Goal: Task Accomplishment & Management: Manage account settings

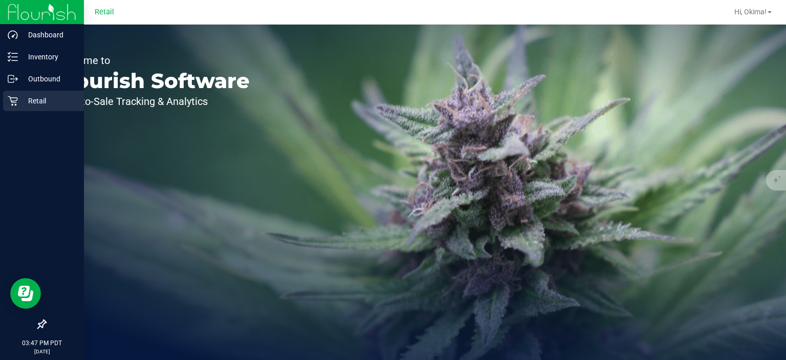
click at [15, 104] on icon at bounding box center [13, 101] width 10 height 10
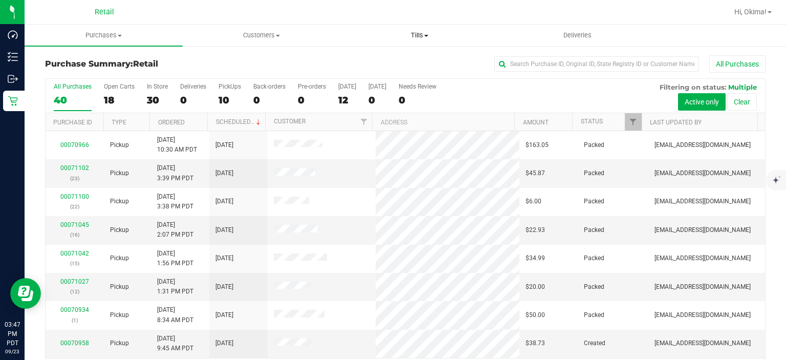
click at [414, 39] on span "Tills" at bounding box center [419, 35] width 157 height 9
click at [376, 61] on span "Manage tills" at bounding box center [374, 61] width 69 height 9
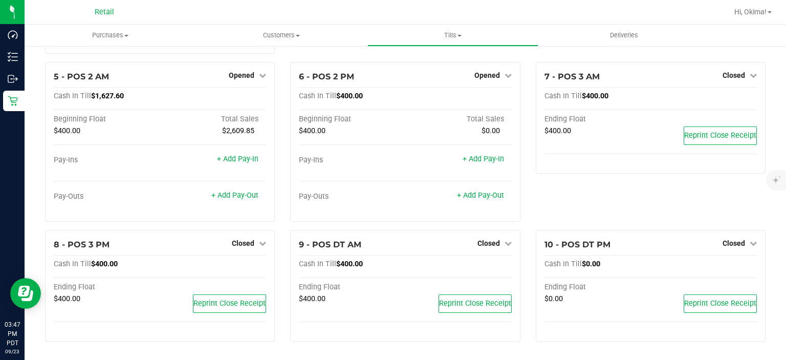
scroll to position [227, 0]
click at [252, 246] on span "Closed" at bounding box center [243, 243] width 23 height 8
click at [251, 265] on link "Open Till" at bounding box center [242, 264] width 27 height 8
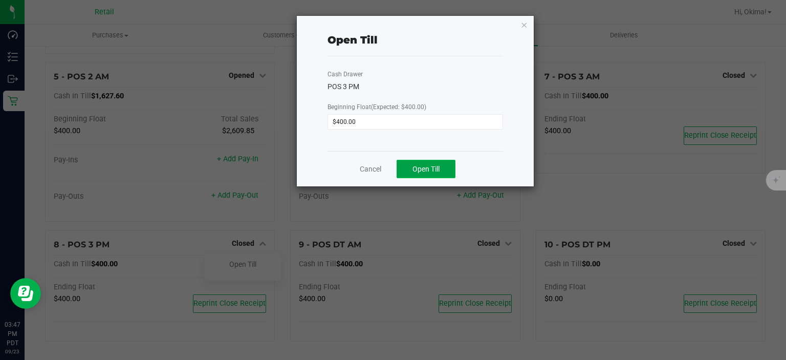
click at [422, 170] on span "Open Till" at bounding box center [426, 169] width 27 height 8
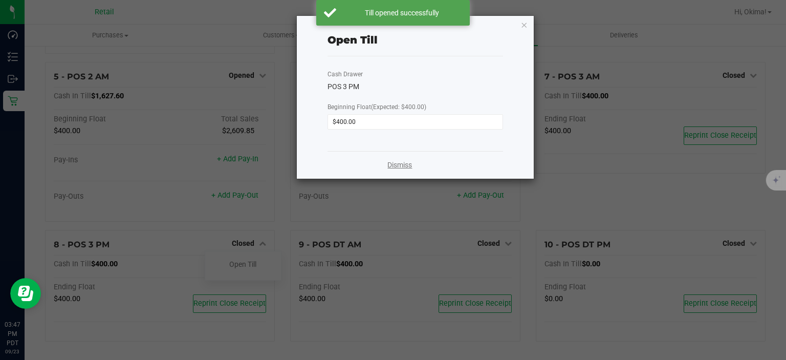
click at [406, 162] on link "Dismiss" at bounding box center [399, 165] width 25 height 11
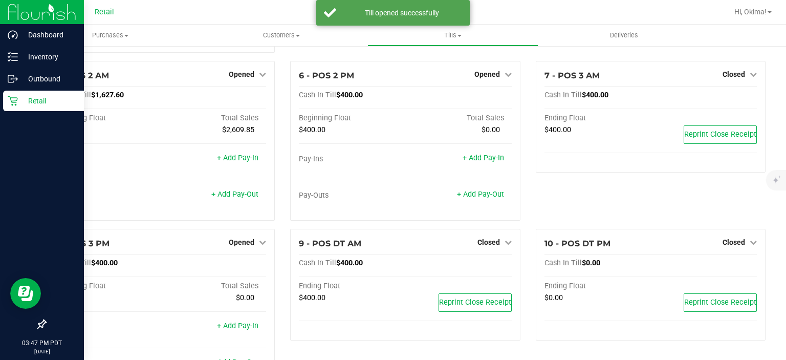
click at [14, 109] on div "Retail" at bounding box center [43, 101] width 81 height 20
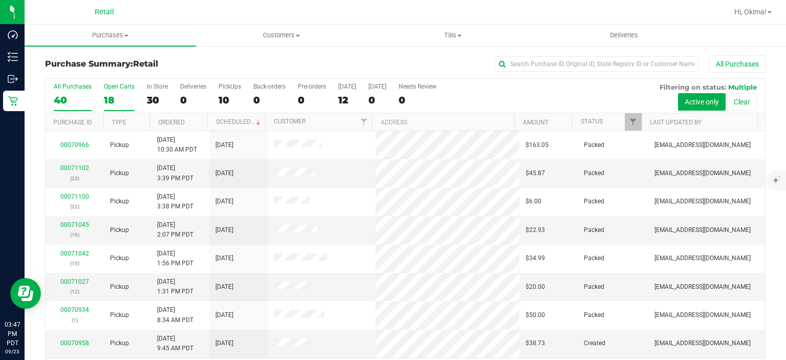
click at [113, 96] on div "18" at bounding box center [119, 100] width 31 height 12
click at [0, 0] on input "Open Carts 18" at bounding box center [0, 0] width 0 height 0
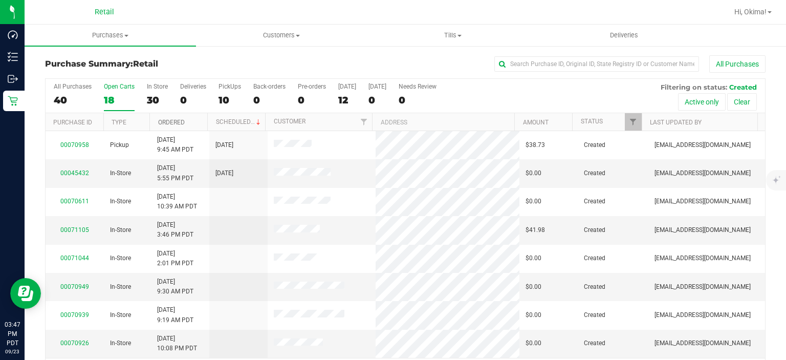
click at [170, 120] on link "Ordered" at bounding box center [171, 122] width 27 height 7
click at [69, 173] on link "00069531" at bounding box center [74, 172] width 29 height 7
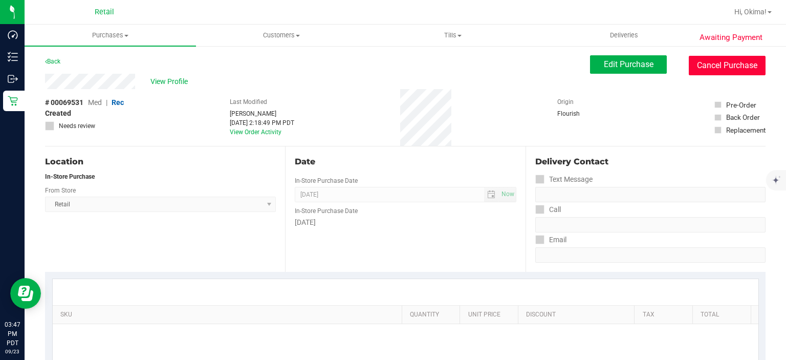
click at [731, 67] on button "Cancel Purchase" at bounding box center [727, 65] width 77 height 19
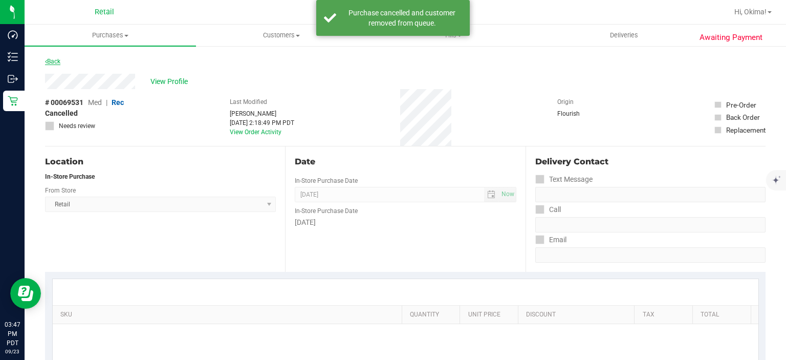
click at [55, 63] on link "Back" at bounding box center [52, 61] width 15 height 7
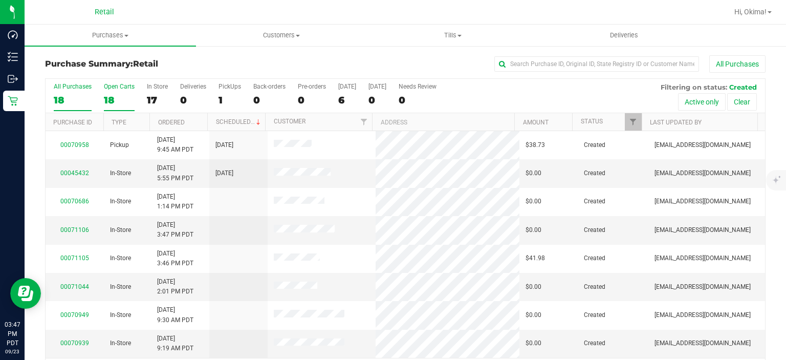
click at [120, 103] on div "18" at bounding box center [119, 100] width 31 height 12
click at [0, 0] on input "Open Carts 18" at bounding box center [0, 0] width 0 height 0
click at [180, 121] on link "Ordered" at bounding box center [171, 122] width 27 height 7
click at [79, 172] on link "00069533" at bounding box center [74, 172] width 29 height 7
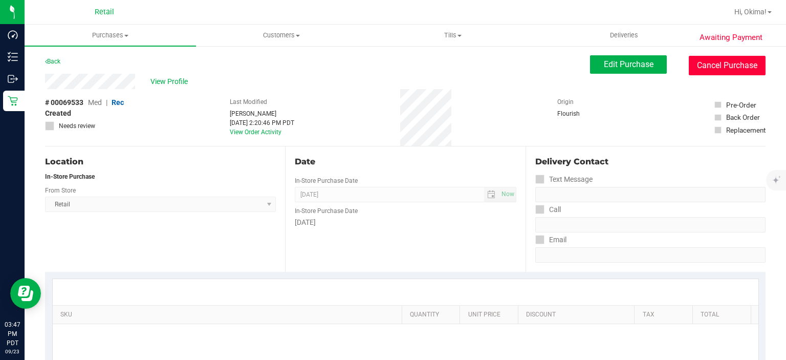
click at [733, 67] on button "Cancel Purchase" at bounding box center [727, 65] width 77 height 19
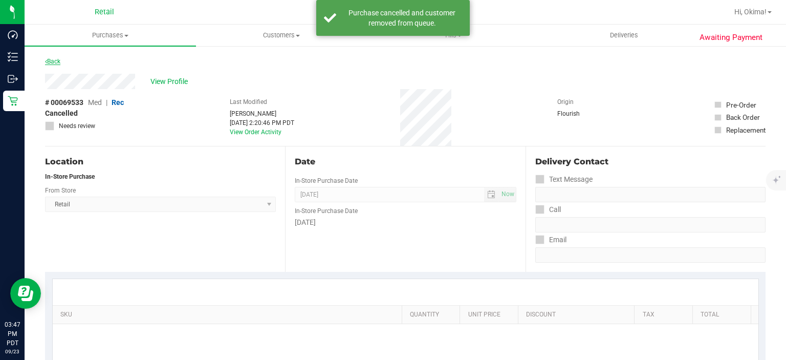
click at [46, 61] on icon at bounding box center [46, 61] width 2 height 6
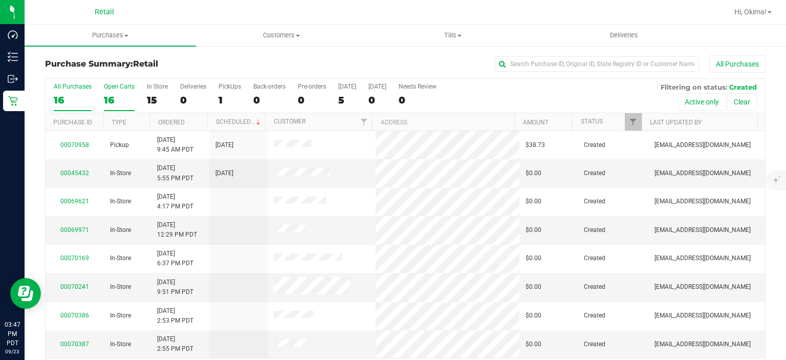
click at [119, 96] on div "16" at bounding box center [119, 100] width 31 height 12
click at [0, 0] on input "Open Carts 16" at bounding box center [0, 0] width 0 height 0
click at [174, 121] on link "Ordered" at bounding box center [171, 122] width 27 height 7
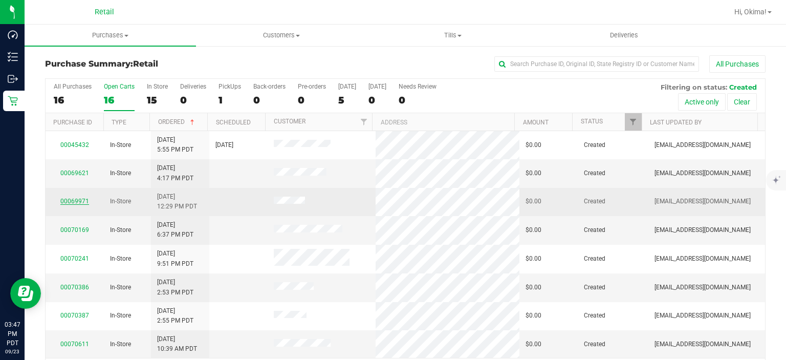
click at [78, 201] on link "00069971" at bounding box center [74, 201] width 29 height 7
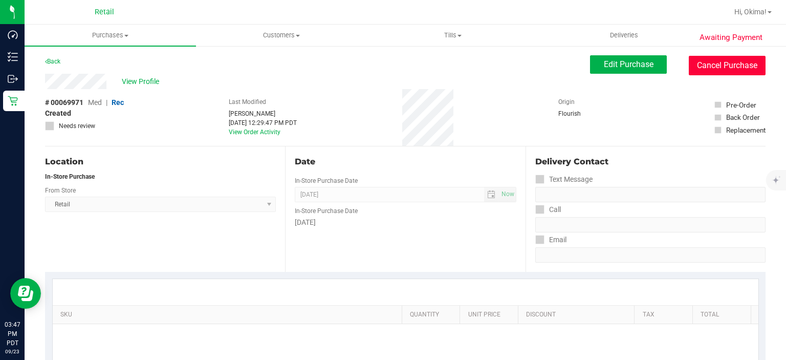
click at [728, 70] on button "Cancel Purchase" at bounding box center [727, 65] width 77 height 19
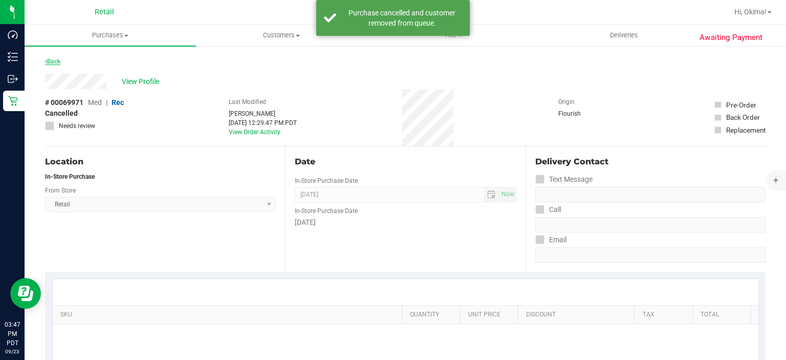
click at [59, 61] on link "Back" at bounding box center [52, 61] width 15 height 7
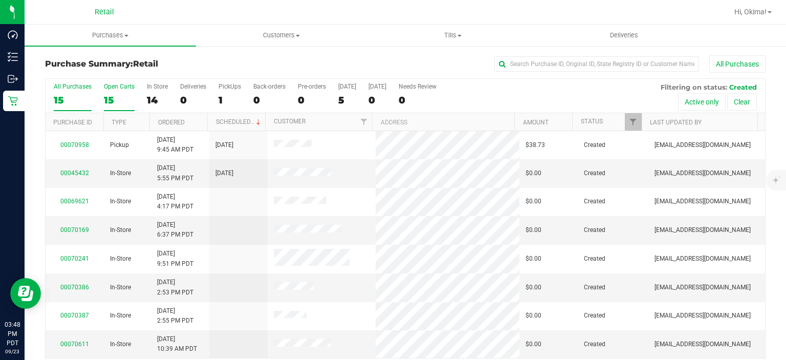
click at [115, 96] on div "15" at bounding box center [119, 100] width 31 height 12
click at [0, 0] on input "Open Carts 15" at bounding box center [0, 0] width 0 height 0
click at [181, 121] on link "Ordered" at bounding box center [171, 122] width 27 height 7
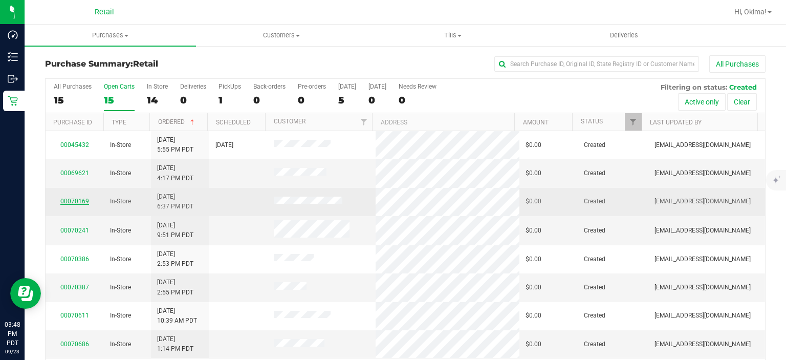
click at [64, 198] on link "00070169" at bounding box center [74, 201] width 29 height 7
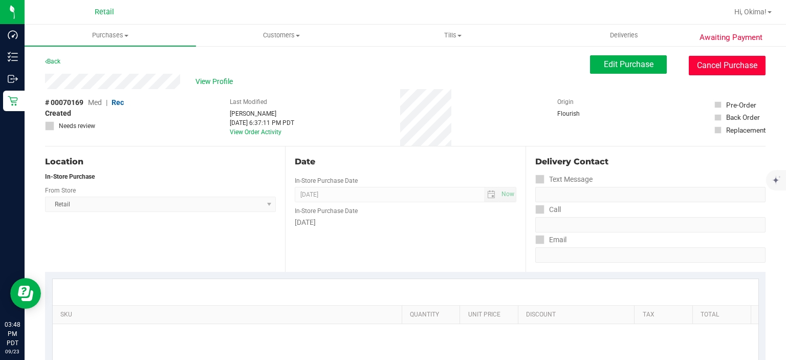
click at [731, 67] on button "Cancel Purchase" at bounding box center [727, 65] width 77 height 19
click at [54, 61] on link "Back" at bounding box center [52, 61] width 15 height 7
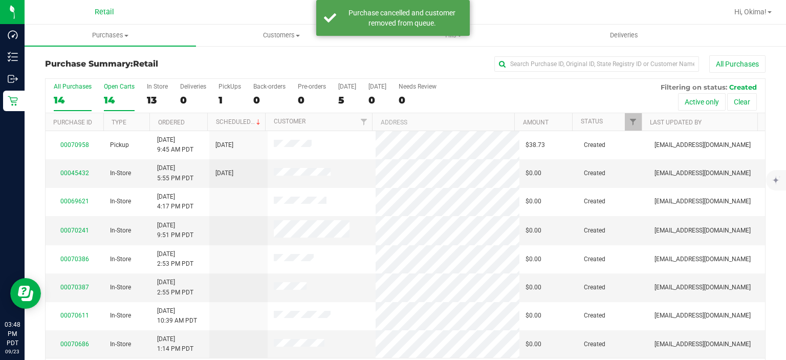
click at [113, 95] on div "14" at bounding box center [119, 100] width 31 height 12
click at [0, 0] on input "Open Carts 14" at bounding box center [0, 0] width 0 height 0
click at [183, 121] on link "Ordered" at bounding box center [171, 122] width 27 height 7
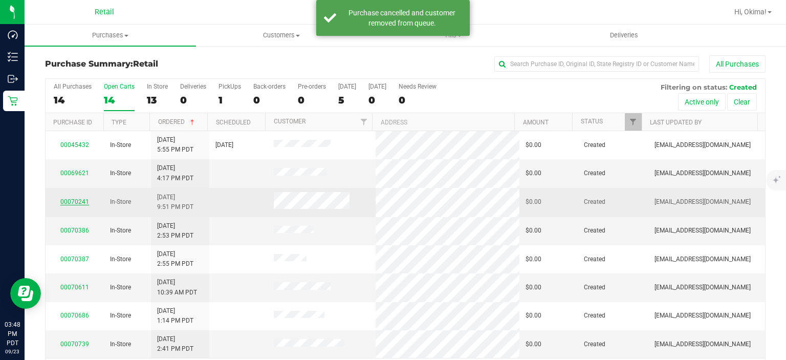
click at [74, 201] on link "00070241" at bounding box center [74, 201] width 29 height 7
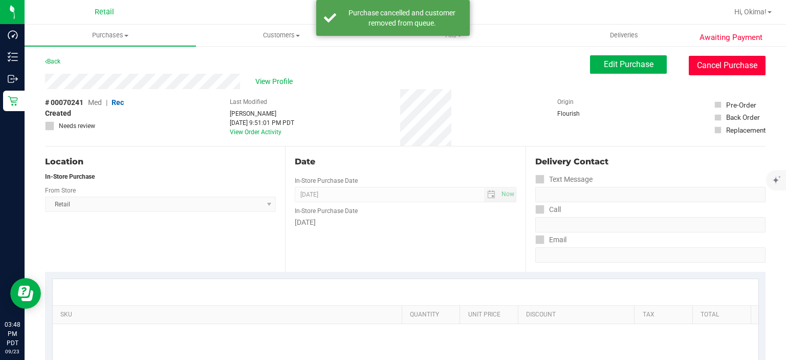
click at [732, 67] on button "Cancel Purchase" at bounding box center [727, 65] width 77 height 19
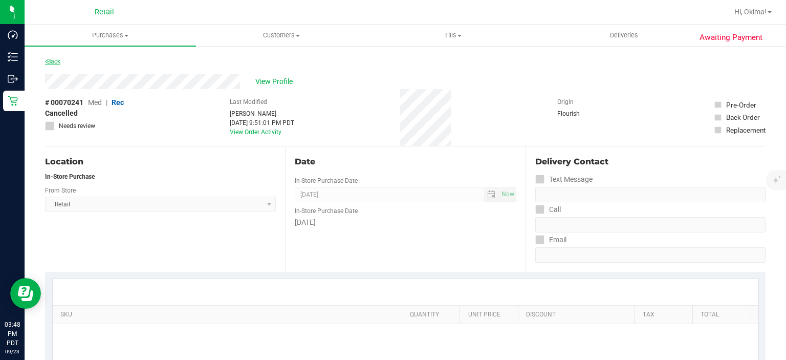
click at [47, 61] on icon at bounding box center [46, 61] width 2 height 6
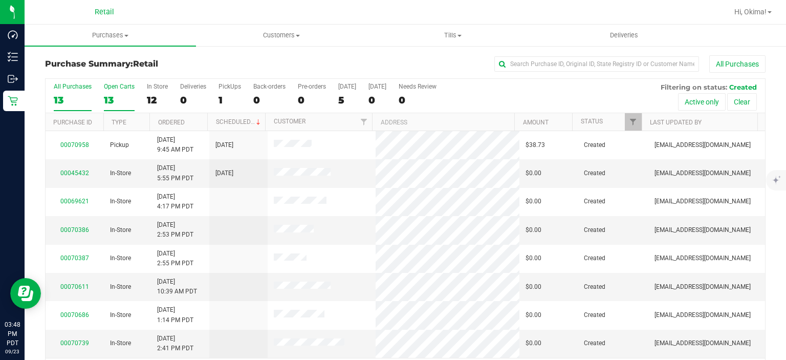
click at [121, 102] on div "13" at bounding box center [119, 100] width 31 height 12
click at [0, 0] on input "Open Carts 13" at bounding box center [0, 0] width 0 height 0
click at [182, 121] on link "Ordered" at bounding box center [171, 122] width 27 height 7
click at [74, 230] on link "00070387" at bounding box center [74, 229] width 29 height 7
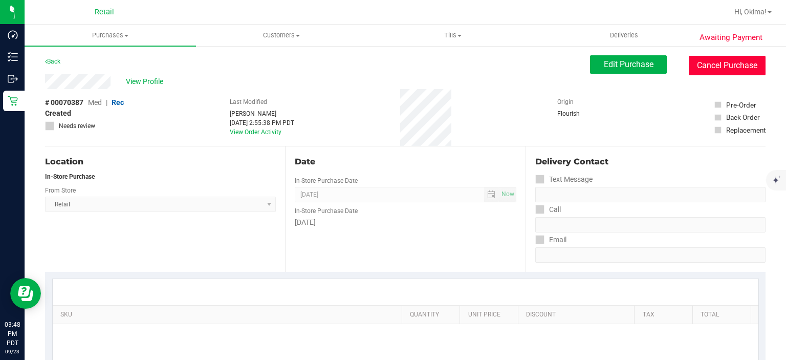
click at [732, 70] on button "Cancel Purchase" at bounding box center [727, 65] width 77 height 19
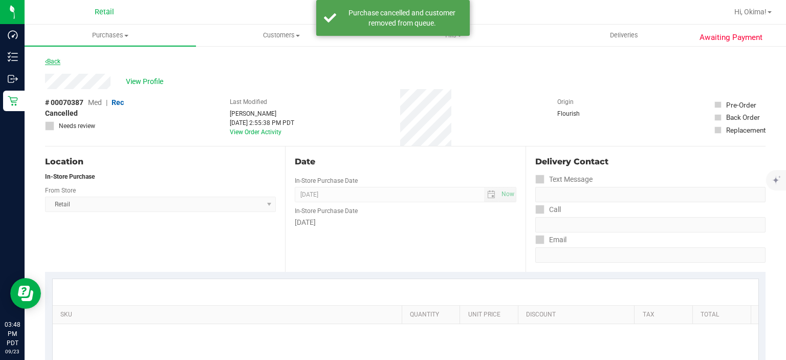
click at [55, 58] on link "Back" at bounding box center [52, 61] width 15 height 7
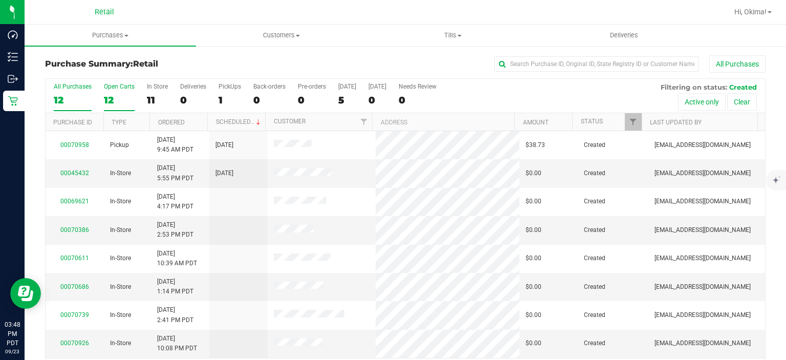
click at [112, 101] on div "12" at bounding box center [119, 100] width 31 height 12
click at [0, 0] on input "Open Carts 12" at bounding box center [0, 0] width 0 height 0
click at [177, 121] on link "Ordered" at bounding box center [171, 122] width 27 height 7
click at [75, 227] on link "00070611" at bounding box center [74, 229] width 29 height 7
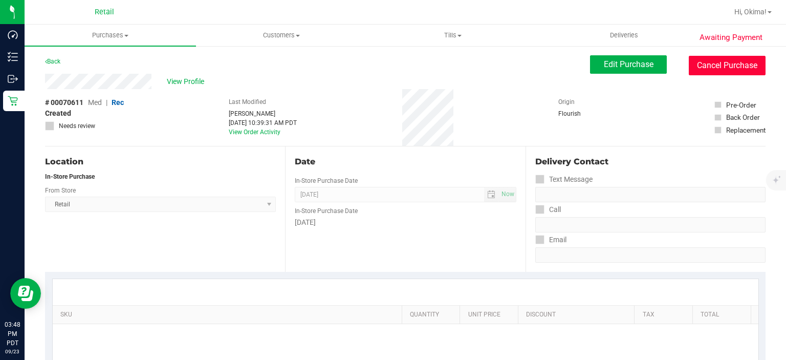
click at [739, 68] on button "Cancel Purchase" at bounding box center [727, 65] width 77 height 19
click at [56, 63] on link "Back" at bounding box center [52, 61] width 15 height 7
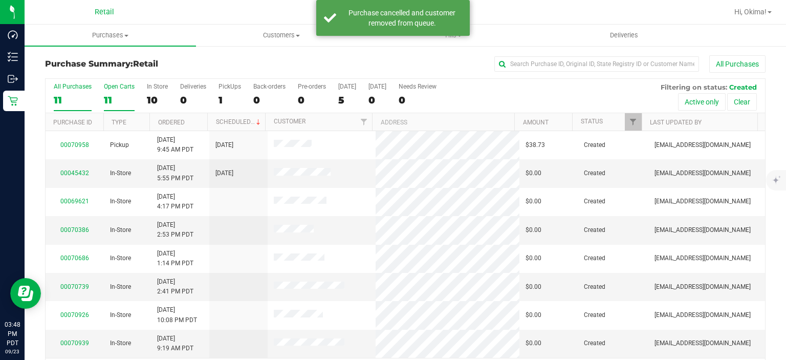
click at [118, 96] on div "11" at bounding box center [119, 100] width 31 height 12
click at [0, 0] on input "Open Carts 11" at bounding box center [0, 0] width 0 height 0
click at [182, 121] on link "Ordered" at bounding box center [171, 122] width 27 height 7
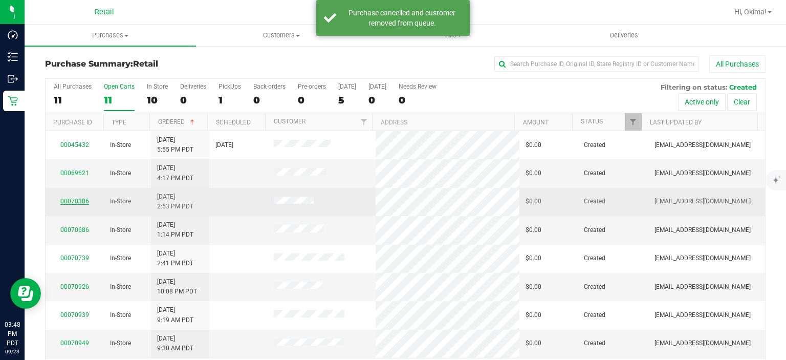
click at [74, 203] on link "00070386" at bounding box center [74, 201] width 29 height 7
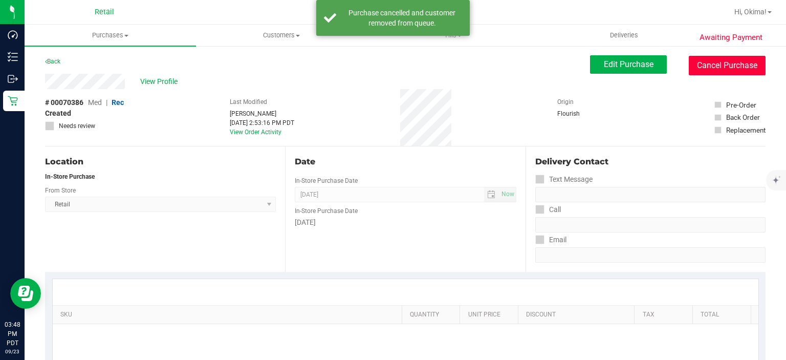
click at [724, 74] on button "Cancel Purchase" at bounding box center [727, 65] width 77 height 19
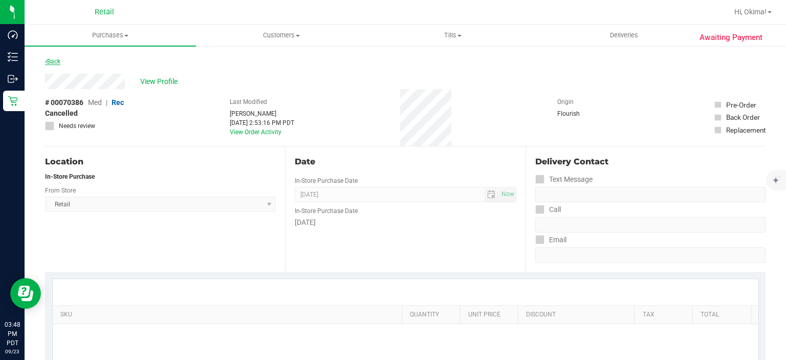
click at [53, 59] on link "Back" at bounding box center [52, 61] width 15 height 7
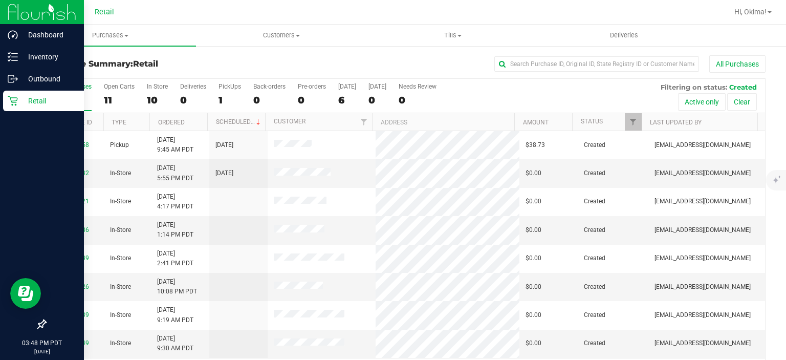
click at [20, 106] on p "Retail" at bounding box center [48, 101] width 61 height 12
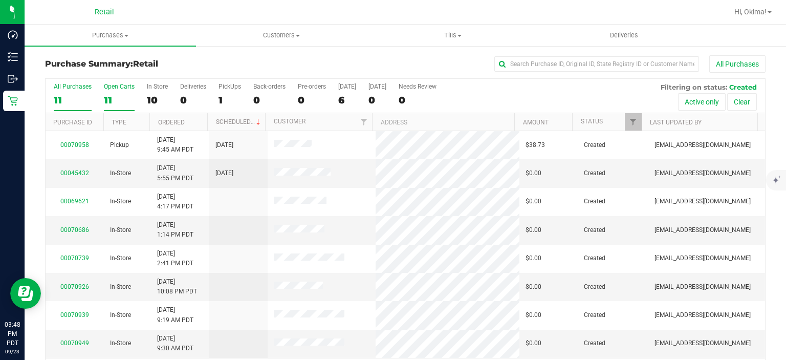
click at [131, 95] on div "11" at bounding box center [119, 100] width 31 height 12
click at [0, 0] on input "Open Carts 11" at bounding box center [0, 0] width 0 height 0
click at [181, 122] on link "Ordered" at bounding box center [171, 122] width 27 height 7
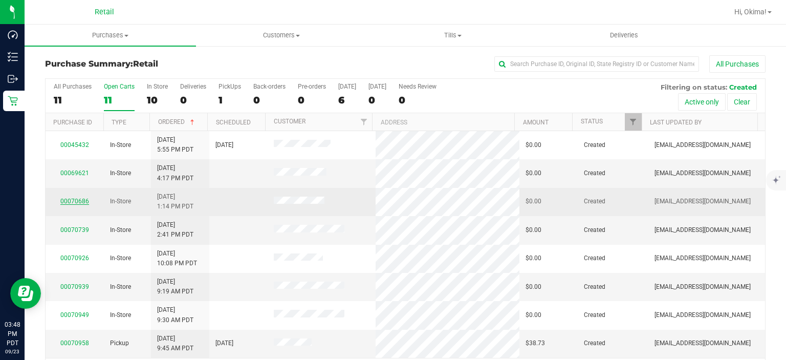
click at [74, 203] on link "00070686" at bounding box center [74, 201] width 29 height 7
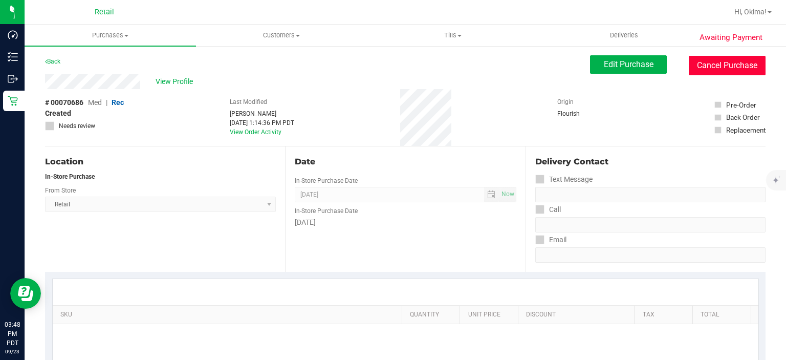
click at [742, 61] on button "Cancel Purchase" at bounding box center [727, 65] width 77 height 19
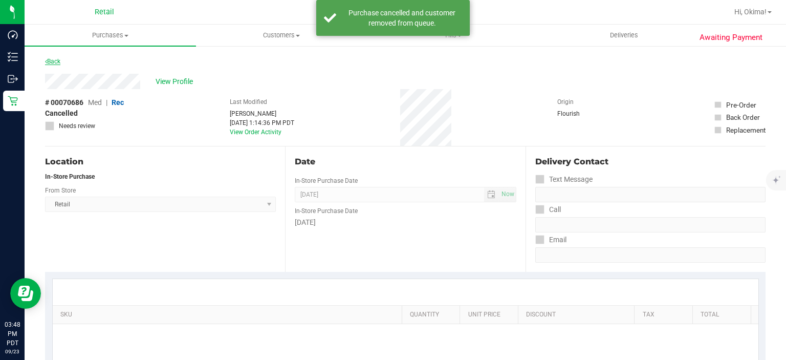
click at [55, 61] on link "Back" at bounding box center [52, 61] width 15 height 7
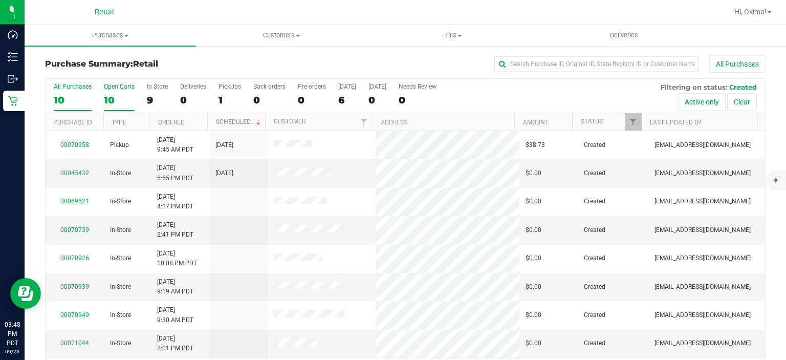
click at [122, 89] on div "Open Carts" at bounding box center [119, 86] width 31 height 7
click at [0, 0] on input "Open Carts 10" at bounding box center [0, 0] width 0 height 0
click at [181, 121] on link "Ordered" at bounding box center [171, 122] width 27 height 7
click at [76, 169] on link "00069621" at bounding box center [74, 172] width 29 height 7
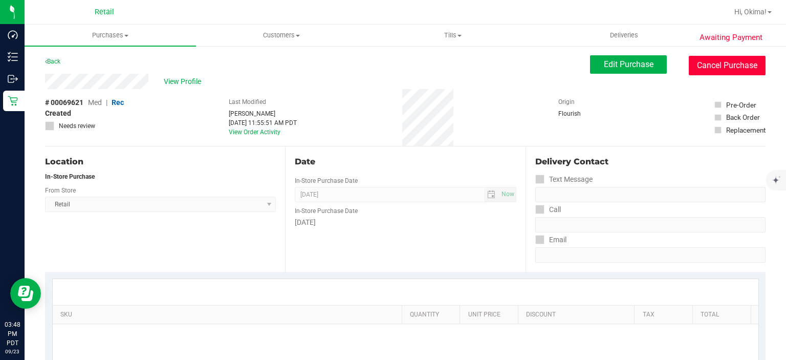
click at [704, 68] on button "Cancel Purchase" at bounding box center [727, 65] width 77 height 19
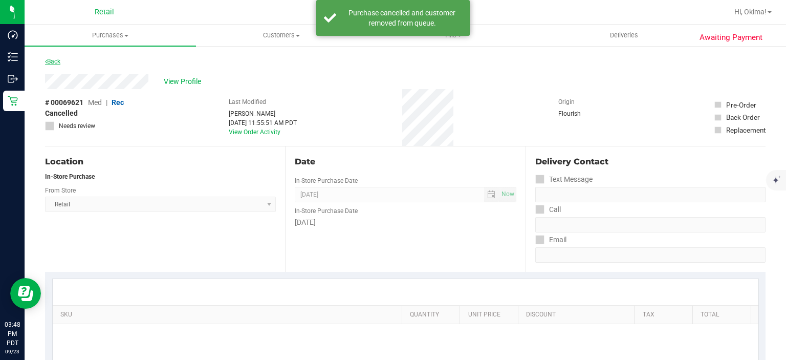
click at [54, 60] on link "Back" at bounding box center [52, 61] width 15 height 7
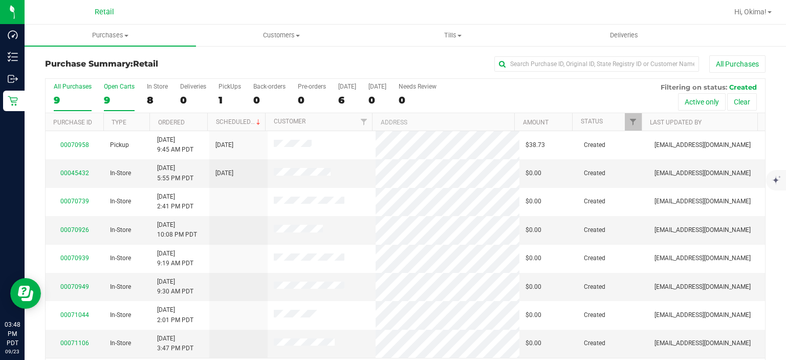
click at [106, 100] on div "9" at bounding box center [119, 100] width 31 height 12
click at [0, 0] on input "Open Carts 9" at bounding box center [0, 0] width 0 height 0
click at [173, 121] on link "Ordered" at bounding box center [171, 122] width 27 height 7
click at [80, 172] on link "00070739" at bounding box center [74, 172] width 29 height 7
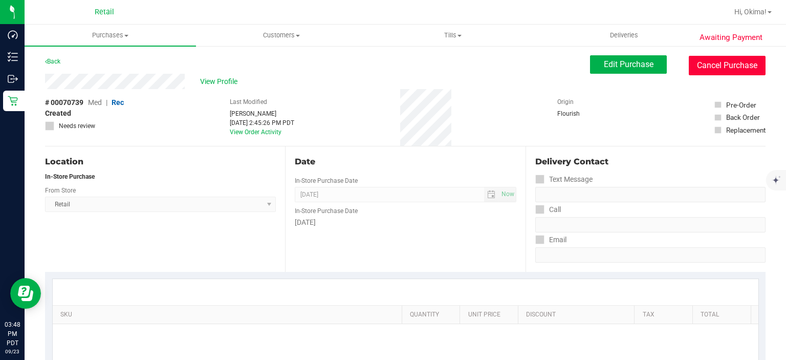
click at [720, 67] on button "Cancel Purchase" at bounding box center [727, 65] width 77 height 19
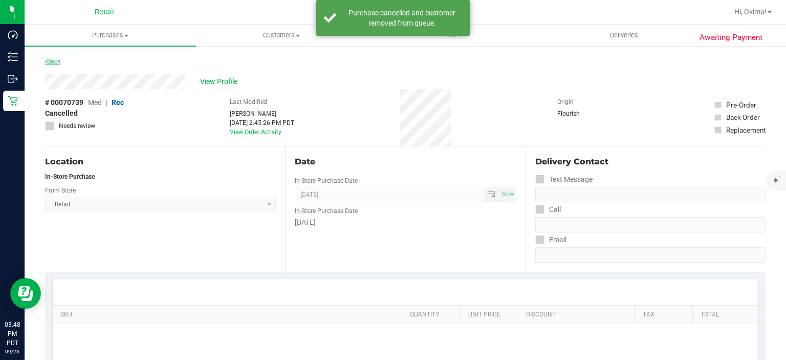
click at [46, 61] on icon at bounding box center [46, 61] width 2 height 6
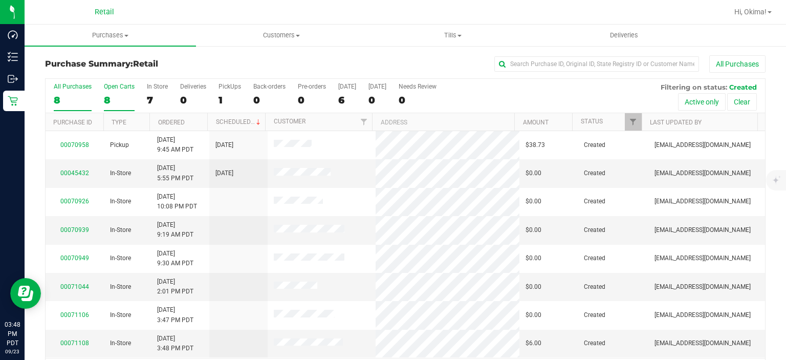
click at [116, 97] on div "8" at bounding box center [119, 100] width 31 height 12
click at [0, 0] on input "Open Carts 8" at bounding box center [0, 0] width 0 height 0
click at [176, 123] on link "Ordered" at bounding box center [171, 122] width 27 height 7
click at [80, 172] on link "00070926" at bounding box center [74, 172] width 29 height 7
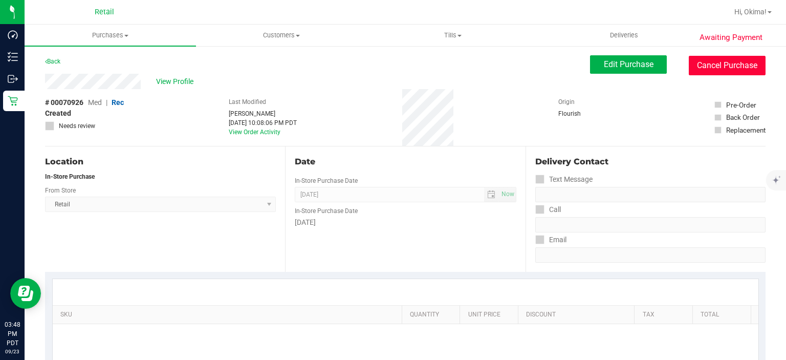
click at [729, 63] on button "Cancel Purchase" at bounding box center [727, 65] width 77 height 19
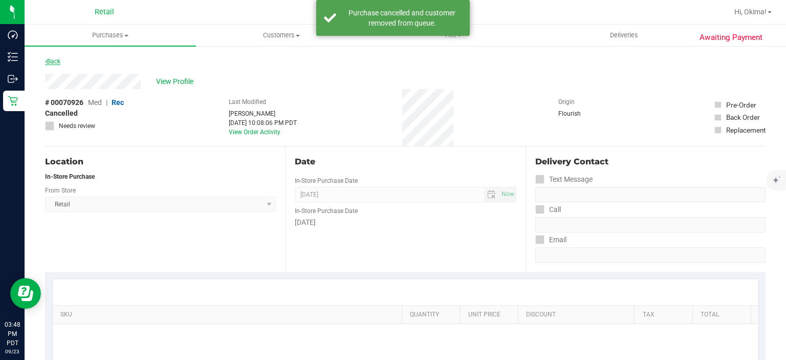
click at [53, 59] on link "Back" at bounding box center [52, 61] width 15 height 7
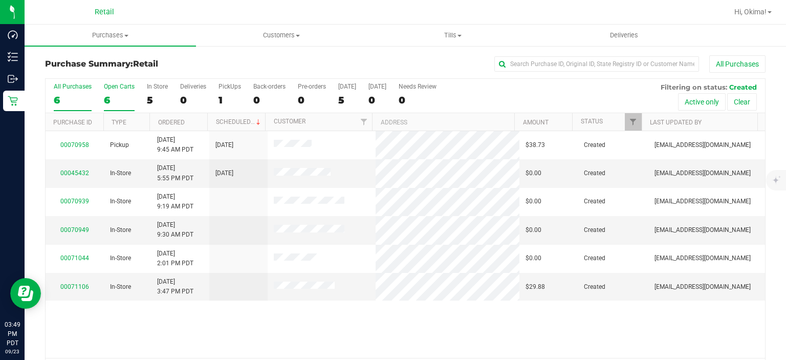
click at [111, 94] on div "6" at bounding box center [119, 100] width 31 height 12
click at [0, 0] on input "Open Carts 6" at bounding box center [0, 0] width 0 height 0
click at [177, 119] on link "Ordered" at bounding box center [171, 122] width 27 height 7
click at [70, 170] on link "00070939" at bounding box center [74, 172] width 29 height 7
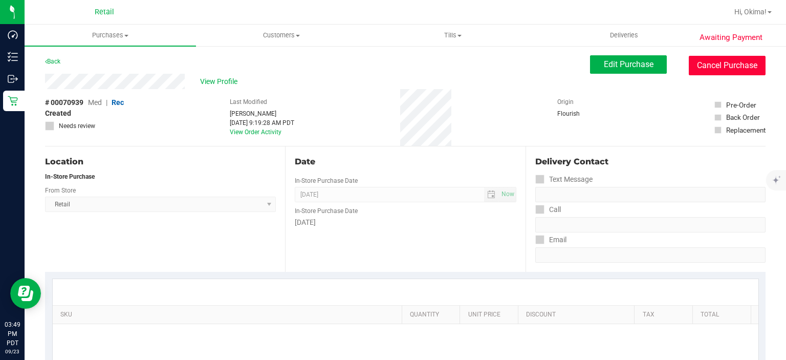
click at [708, 68] on button "Cancel Purchase" at bounding box center [727, 65] width 77 height 19
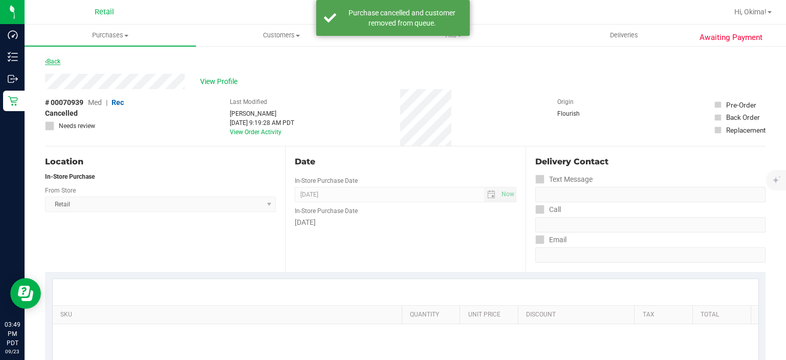
click at [56, 61] on link "Back" at bounding box center [52, 61] width 15 height 7
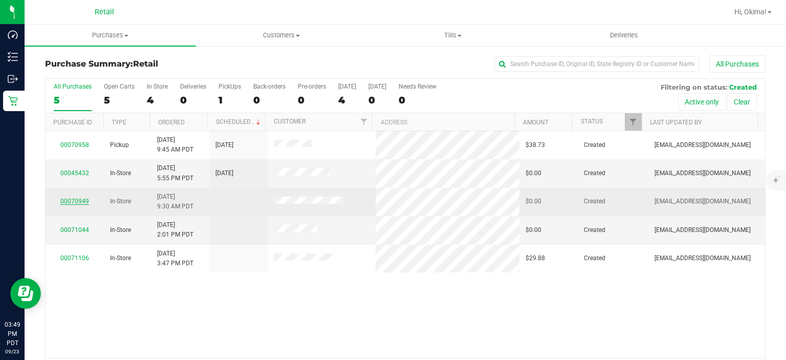
click at [77, 203] on link "00070949" at bounding box center [74, 201] width 29 height 7
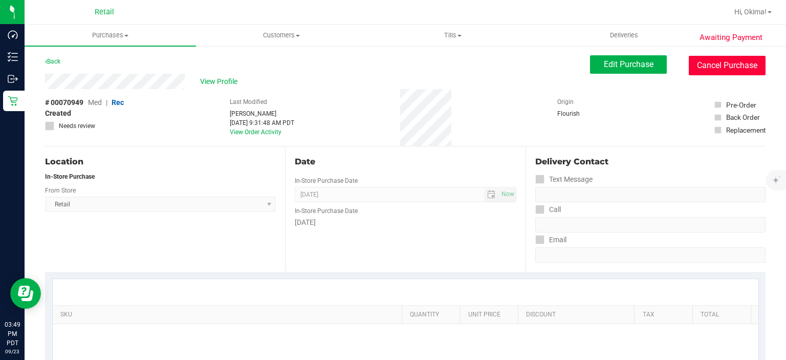
click at [727, 63] on button "Cancel Purchase" at bounding box center [727, 65] width 77 height 19
click at [46, 61] on icon at bounding box center [46, 61] width 2 height 6
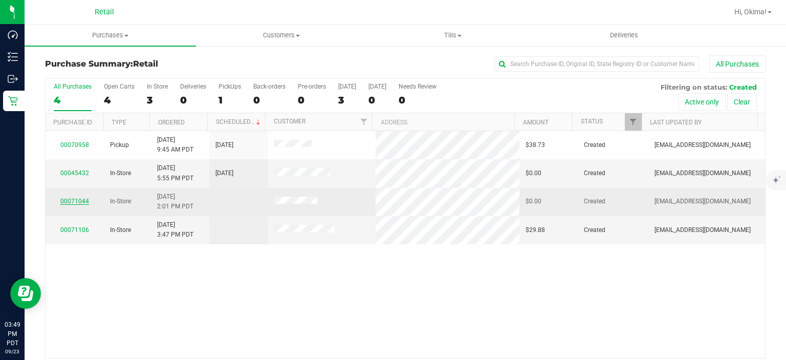
click at [68, 201] on link "00071044" at bounding box center [74, 201] width 29 height 7
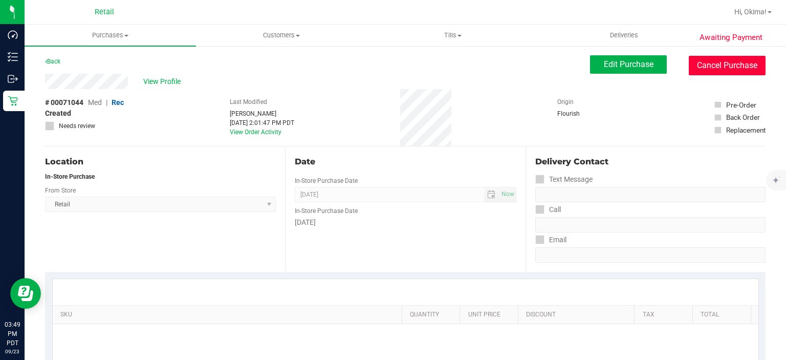
click at [724, 63] on button "Cancel Purchase" at bounding box center [727, 65] width 77 height 19
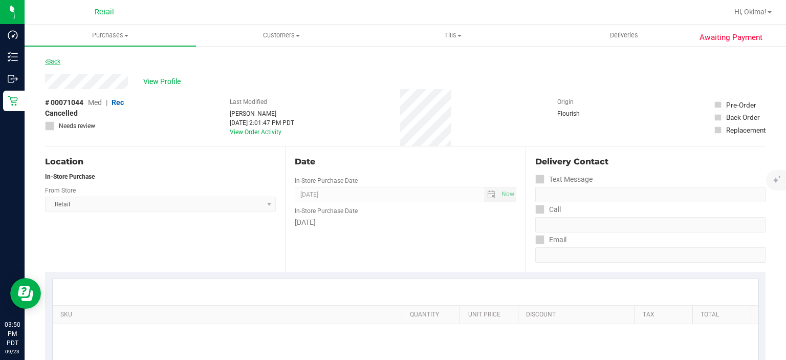
click at [46, 61] on icon at bounding box center [46, 61] width 2 height 6
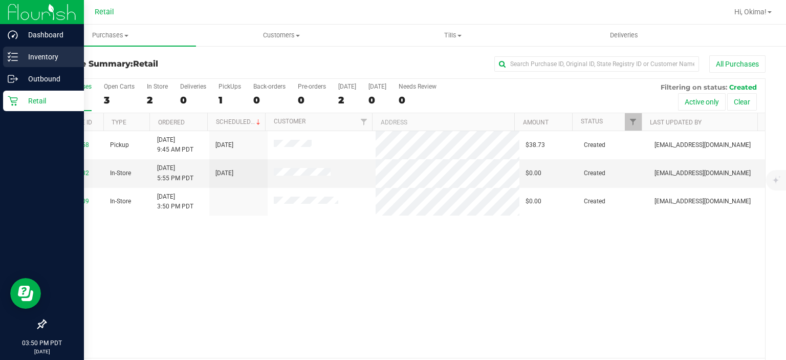
click at [14, 53] on line at bounding box center [15, 53] width 6 height 0
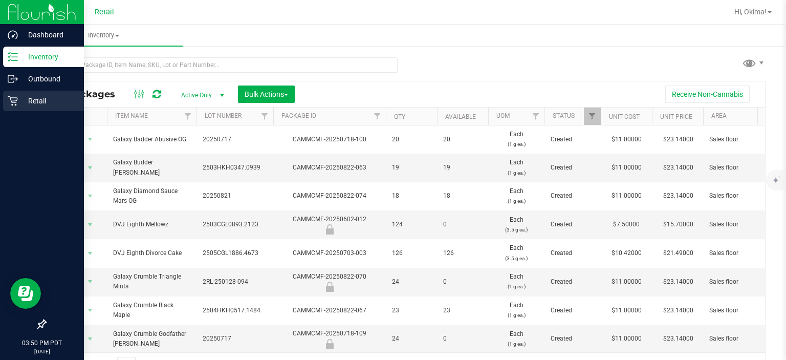
click at [39, 104] on p "Retail" at bounding box center [48, 101] width 61 height 12
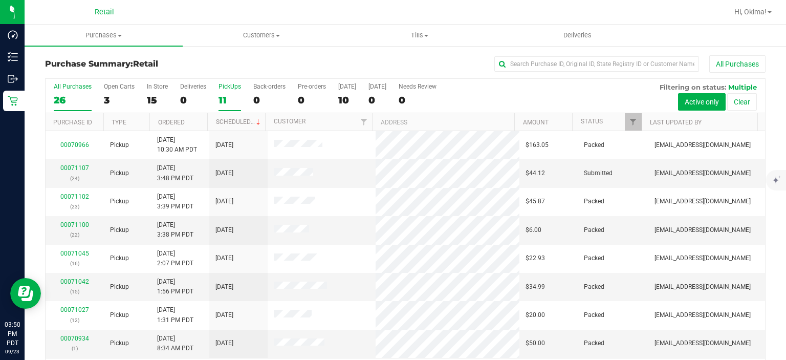
click at [233, 96] on div "11" at bounding box center [230, 100] width 23 height 12
click at [0, 0] on input "PickUps 11" at bounding box center [0, 0] width 0 height 0
click at [175, 120] on link "Ordered" at bounding box center [171, 122] width 27 height 7
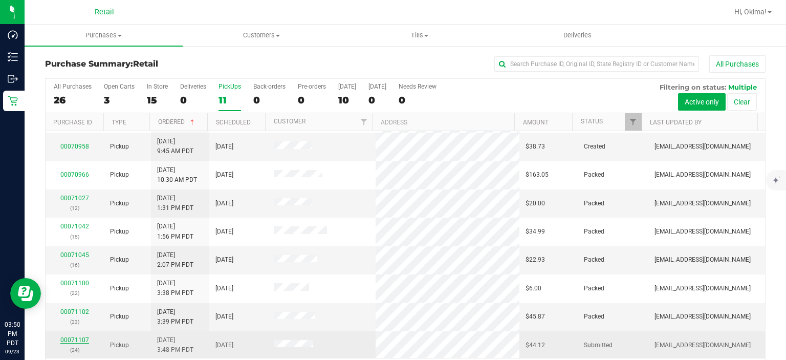
click at [74, 338] on link "00071107" at bounding box center [74, 339] width 29 height 7
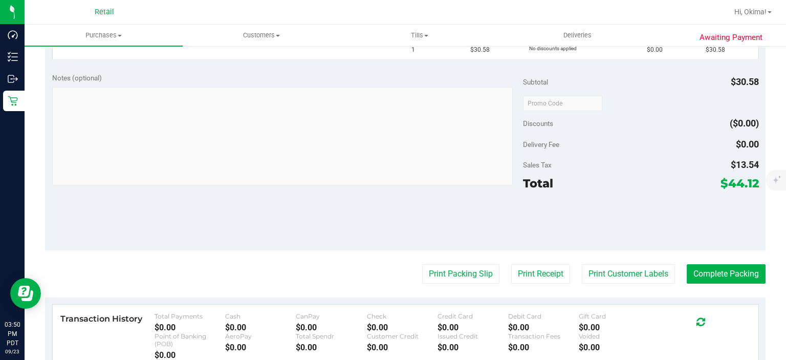
scroll to position [330, 0]
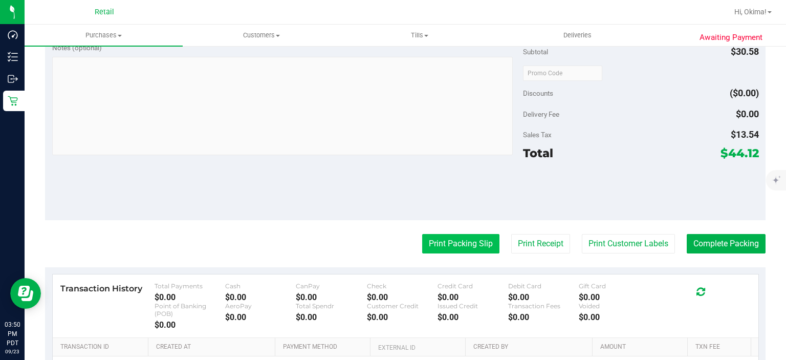
click at [446, 241] on button "Print Packing Slip" at bounding box center [460, 243] width 77 height 19
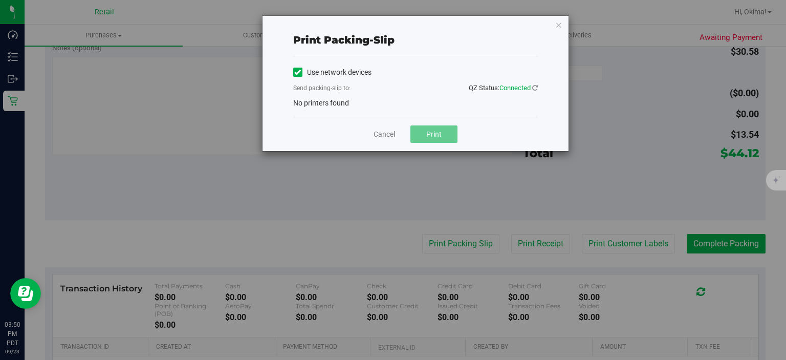
click at [303, 73] on label "Use network devices" at bounding box center [332, 72] width 78 height 11
click at [0, 0] on input "Use network devices" at bounding box center [0, 0] width 0 height 0
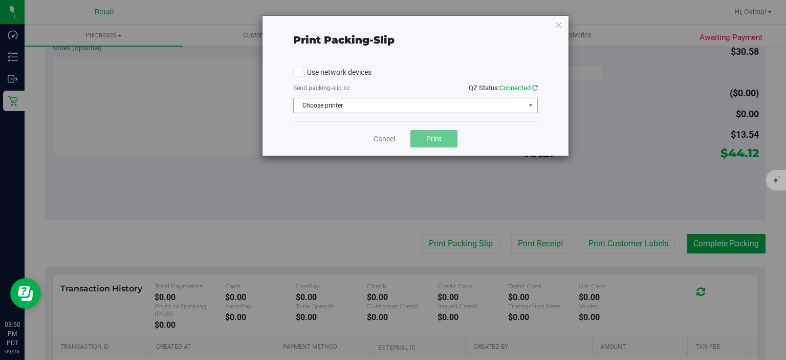
click at [352, 107] on span "Choose printer" at bounding box center [409, 105] width 231 height 14
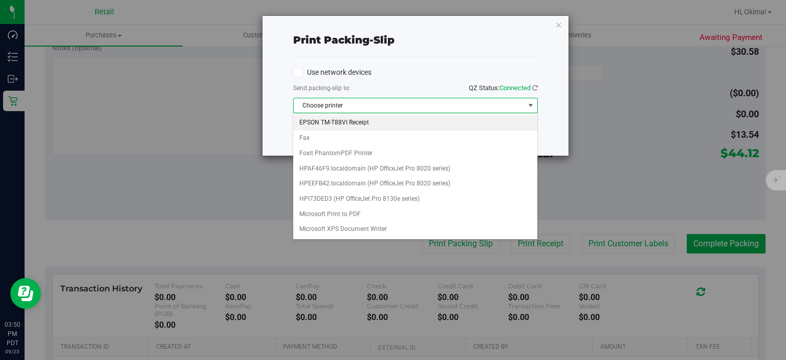
click at [339, 121] on li "EPSON TM-T88VI Receipt" at bounding box center [415, 122] width 244 height 15
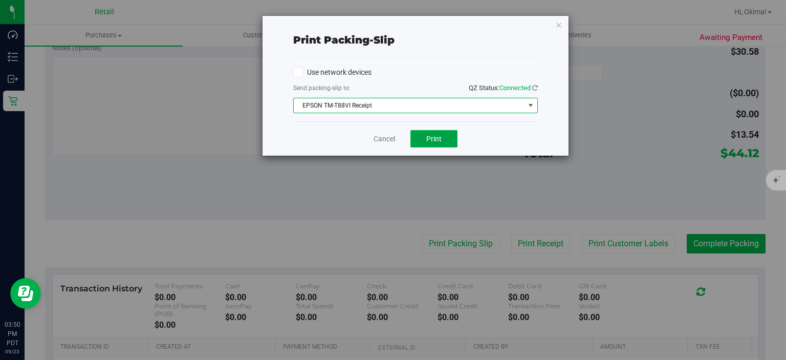
click at [441, 142] on span "Print" at bounding box center [433, 139] width 15 height 8
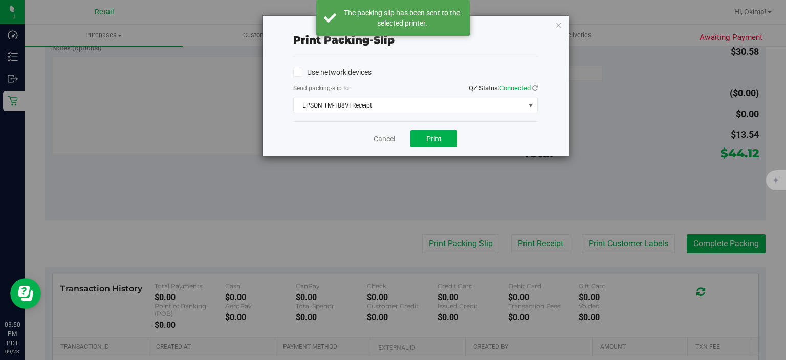
click at [381, 138] on link "Cancel" at bounding box center [384, 139] width 21 height 11
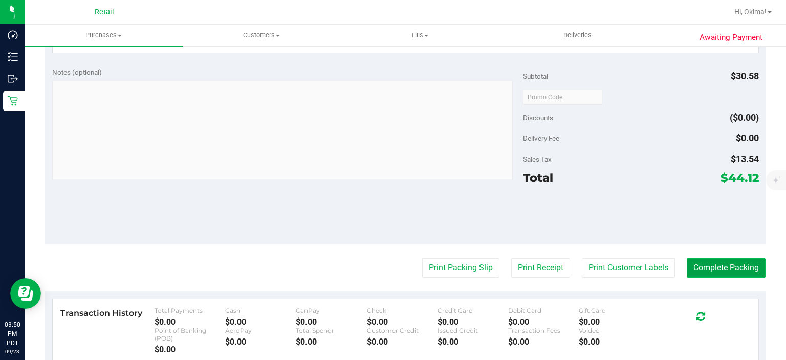
click at [712, 266] on button "Complete Packing" at bounding box center [726, 267] width 79 height 19
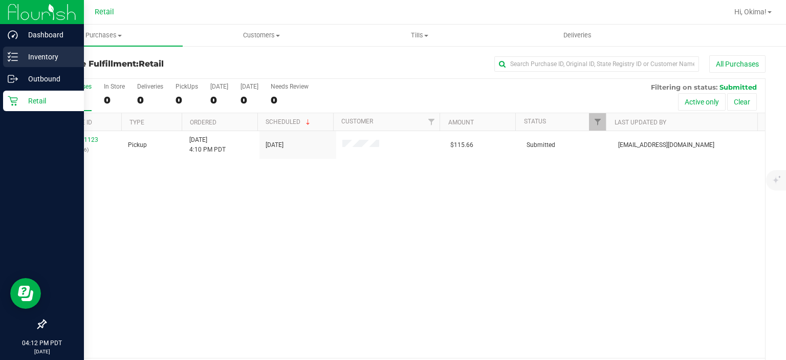
click at [16, 59] on icon at bounding box center [13, 57] width 10 height 10
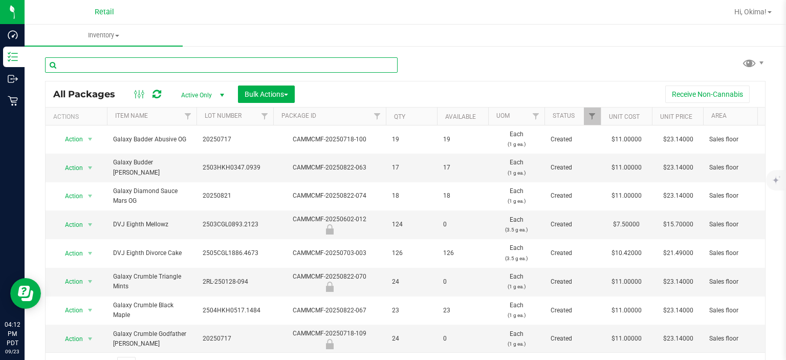
click at [69, 64] on input "text" at bounding box center [221, 64] width 353 height 15
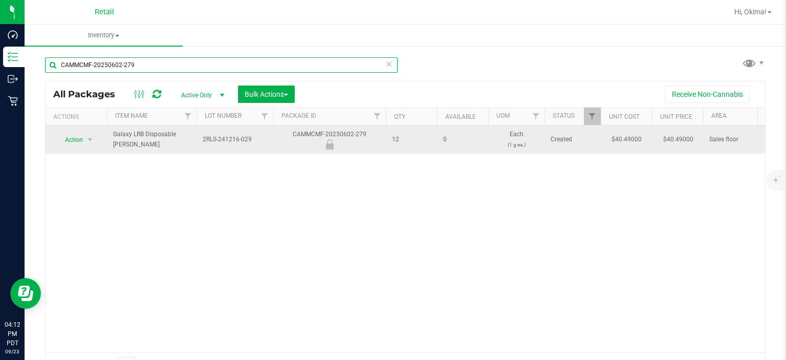
type input "CAMMCMF-20250602-279"
click at [75, 137] on span "Action" at bounding box center [70, 140] width 28 height 14
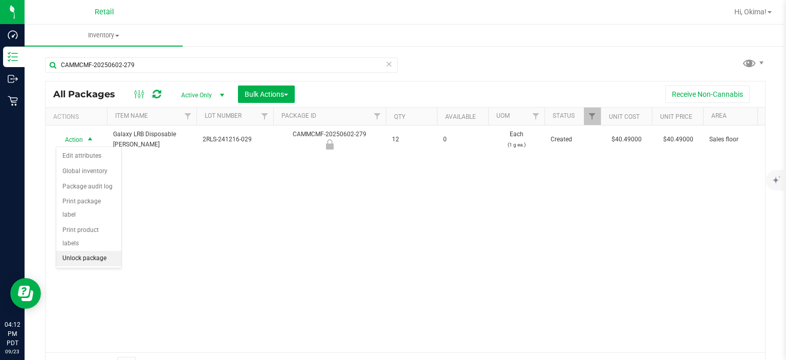
click at [100, 251] on li "Unlock package" at bounding box center [88, 258] width 65 height 15
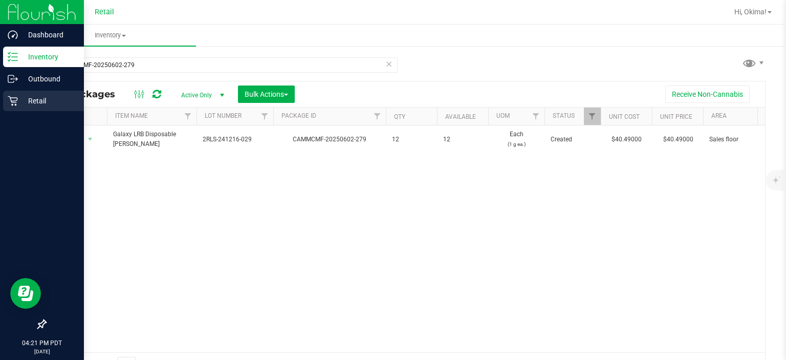
click at [24, 103] on p "Retail" at bounding box center [48, 101] width 61 height 12
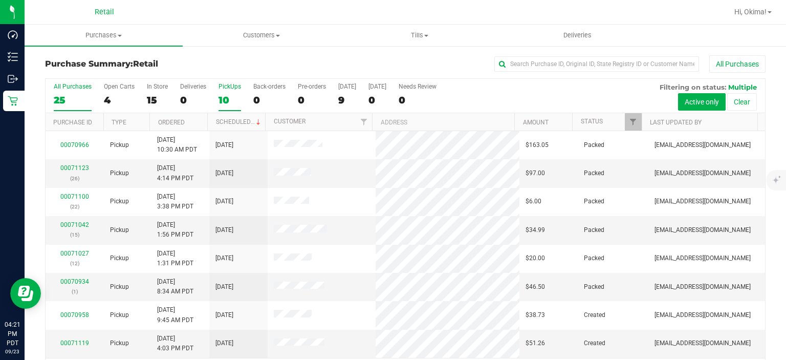
click at [235, 104] on div "10" at bounding box center [230, 100] width 23 height 12
click at [0, 0] on input "PickUps 10" at bounding box center [0, 0] width 0 height 0
click at [181, 123] on link "Ordered" at bounding box center [171, 122] width 27 height 7
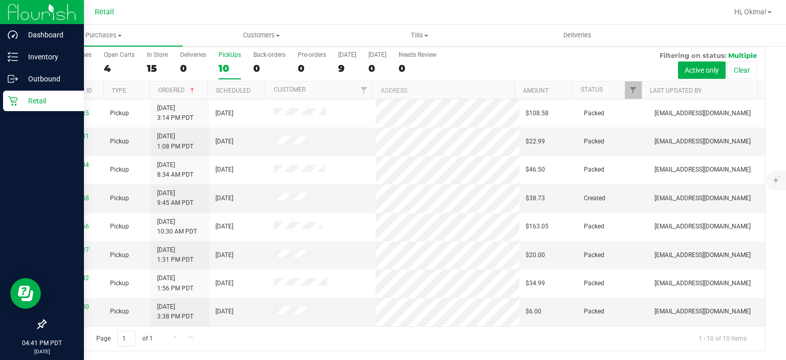
click at [12, 109] on div "Retail" at bounding box center [43, 101] width 81 height 20
click at [39, 65] on div "Inventory" at bounding box center [43, 57] width 81 height 20
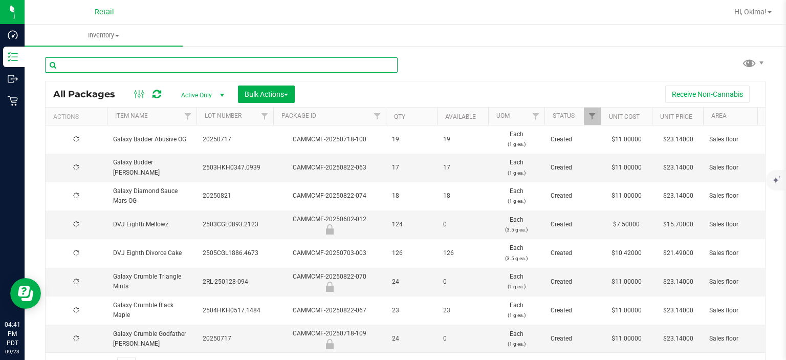
click at [123, 62] on input "text" at bounding box center [221, 64] width 353 height 15
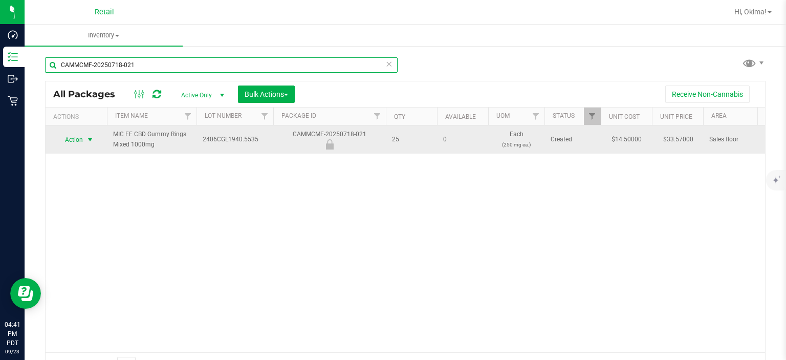
type input "CAMMCMF-20250718-021"
click at [87, 142] on span "select" at bounding box center [90, 140] width 8 height 8
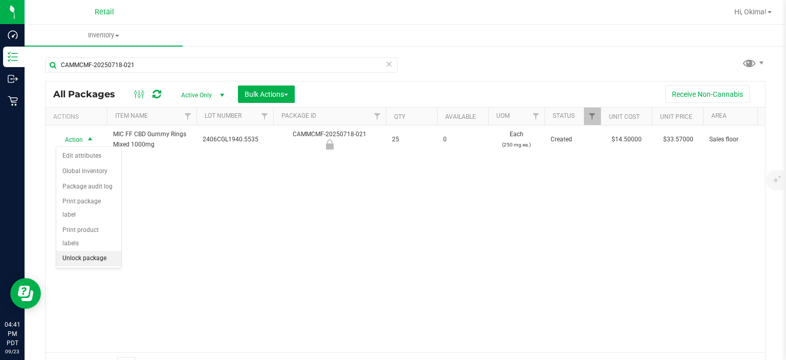
click at [104, 251] on li "Unlock package" at bounding box center [88, 258] width 65 height 15
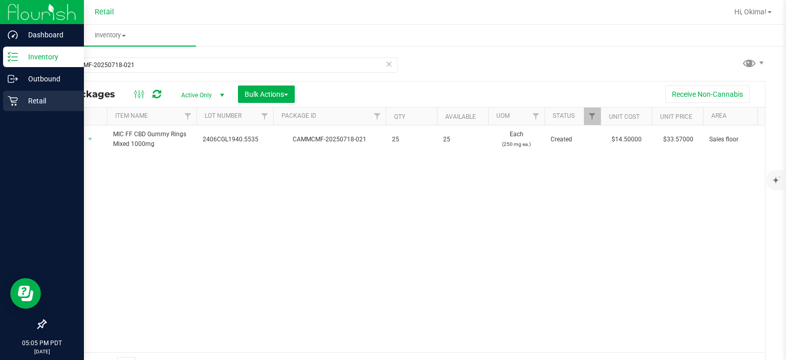
click at [23, 102] on p "Retail" at bounding box center [48, 101] width 61 height 12
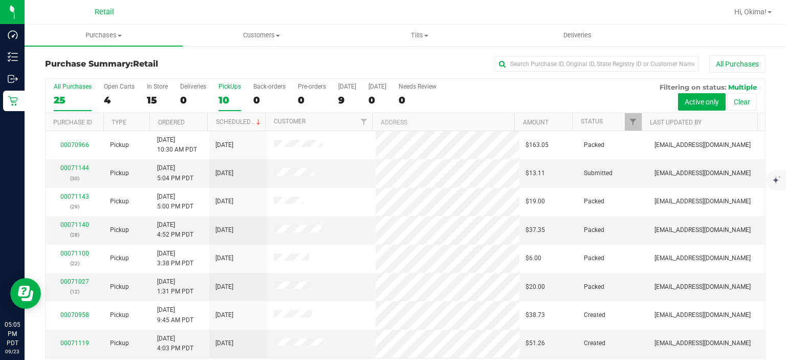
click at [224, 84] on div "PickUps" at bounding box center [230, 86] width 23 height 7
click at [0, 0] on input "PickUps 10" at bounding box center [0, 0] width 0 height 0
click at [182, 121] on link "Ordered" at bounding box center [171, 122] width 27 height 7
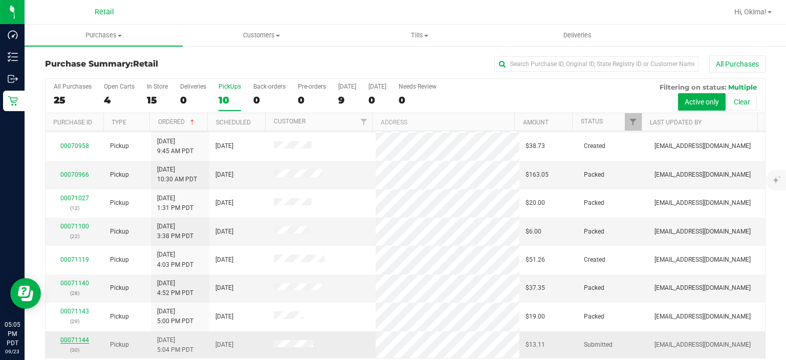
click at [71, 338] on link "00071144" at bounding box center [74, 339] width 29 height 7
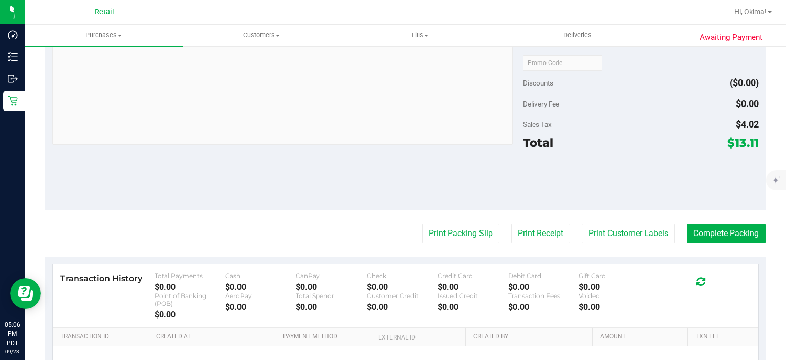
scroll to position [344, 0]
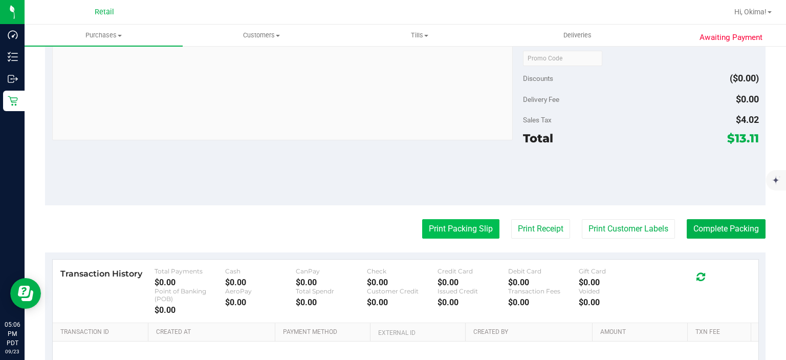
click at [442, 226] on button "Print Packing Slip" at bounding box center [460, 228] width 77 height 19
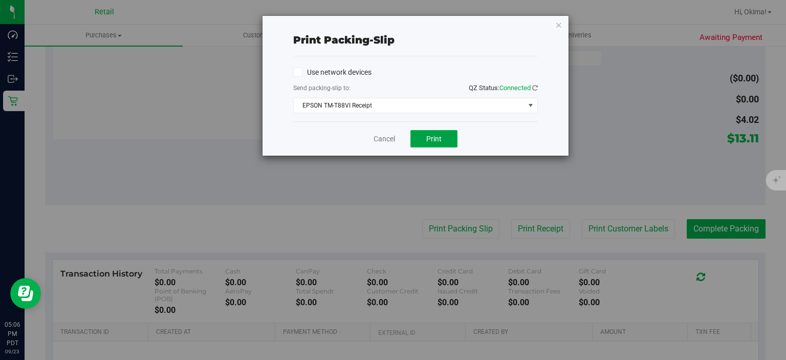
click at [439, 140] on span "Print" at bounding box center [433, 139] width 15 height 8
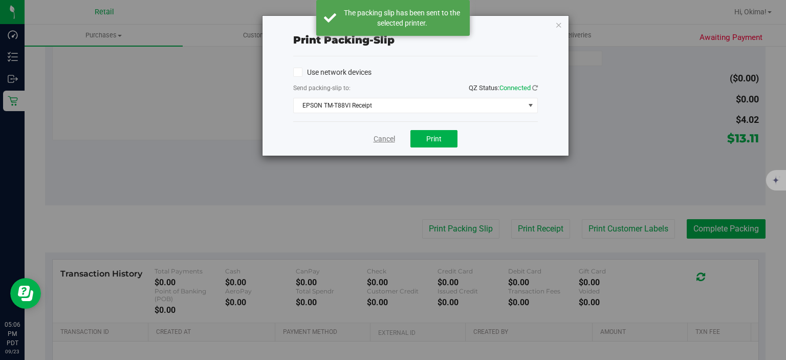
click at [378, 135] on link "Cancel" at bounding box center [384, 139] width 21 height 11
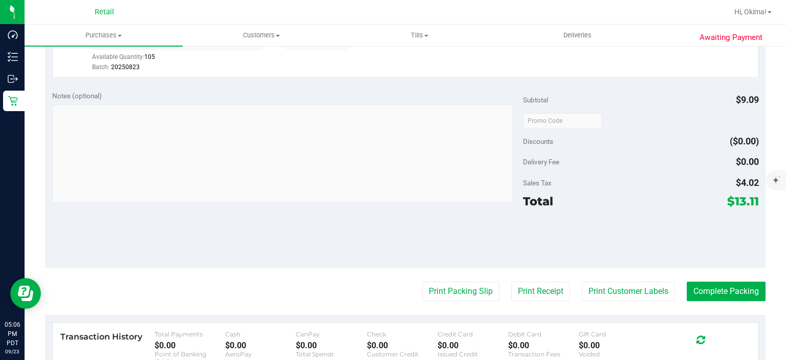
scroll to position [324, 0]
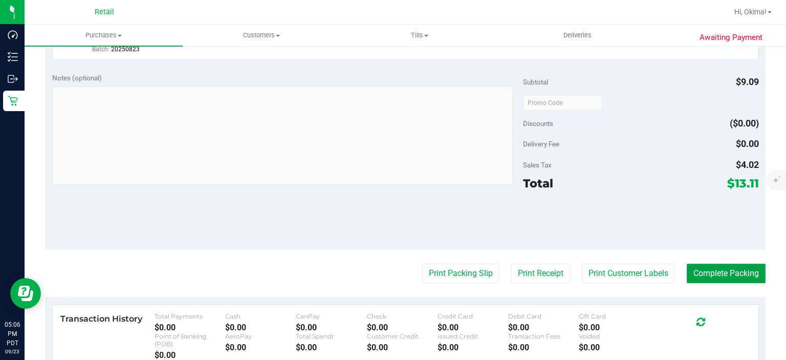
click at [715, 280] on button "Complete Packing" at bounding box center [726, 273] width 79 height 19
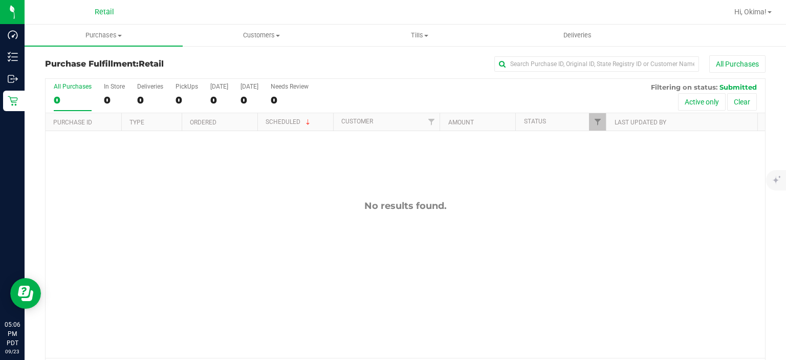
click at [622, 269] on div "No results found." at bounding box center [406, 279] width 720 height 296
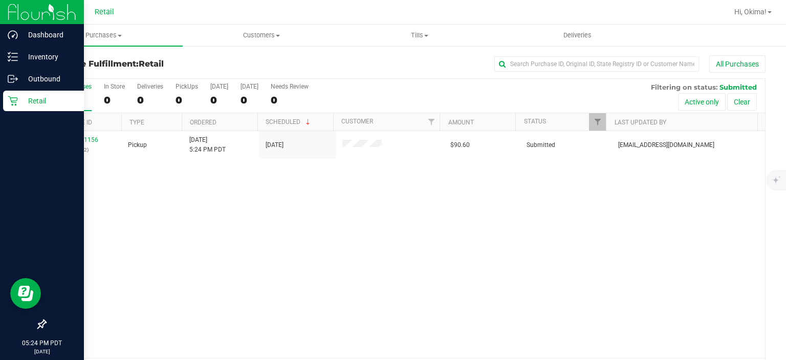
click at [20, 97] on p "Retail" at bounding box center [48, 101] width 61 height 12
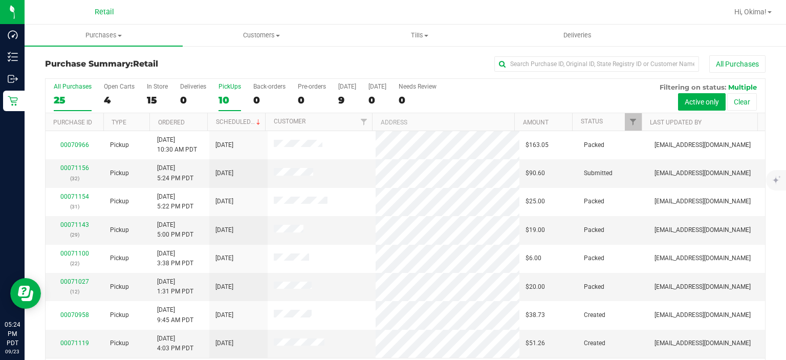
click at [230, 93] on label "PickUps 10" at bounding box center [230, 97] width 23 height 28
click at [0, 0] on input "PickUps 10" at bounding box center [0, 0] width 0 height 0
click at [181, 121] on link "Ordered" at bounding box center [171, 122] width 27 height 7
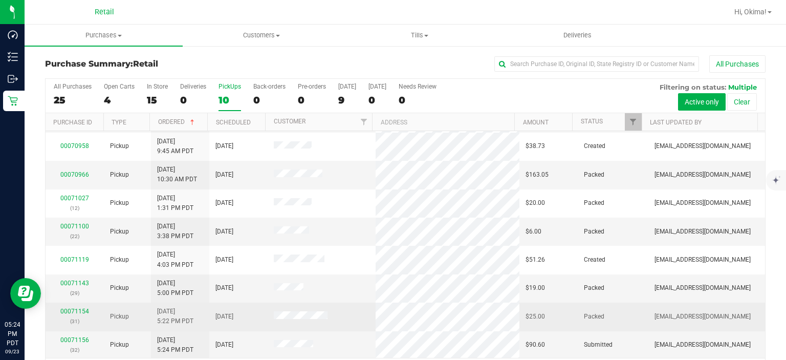
click at [73, 325] on td "00071154 (31)" at bounding box center [75, 317] width 58 height 28
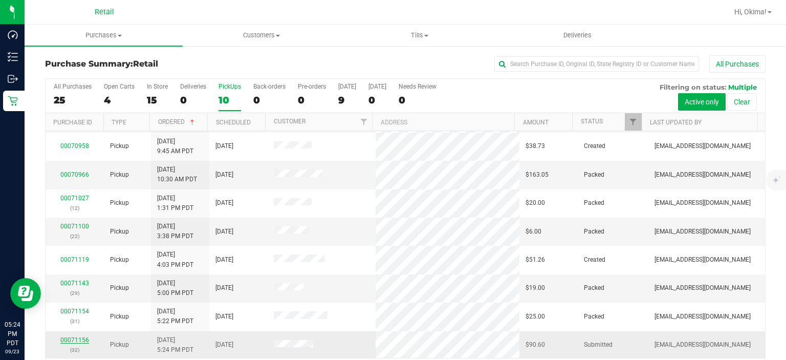
click at [80, 338] on link "00071156" at bounding box center [74, 339] width 29 height 7
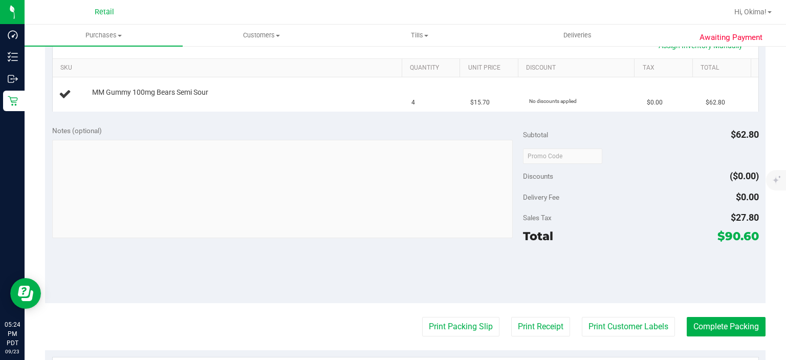
scroll to position [252, 0]
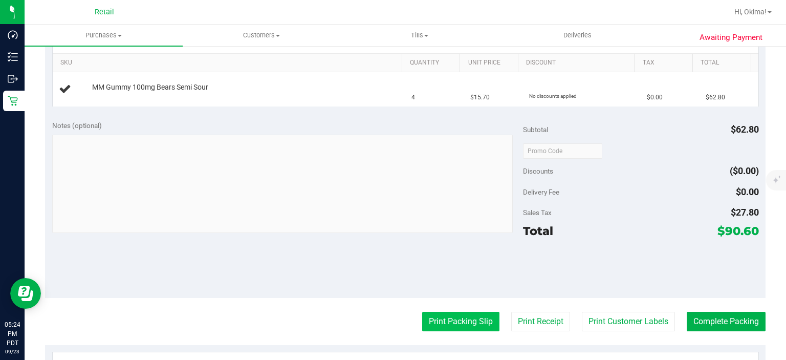
click at [447, 313] on button "Print Packing Slip" at bounding box center [460, 321] width 77 height 19
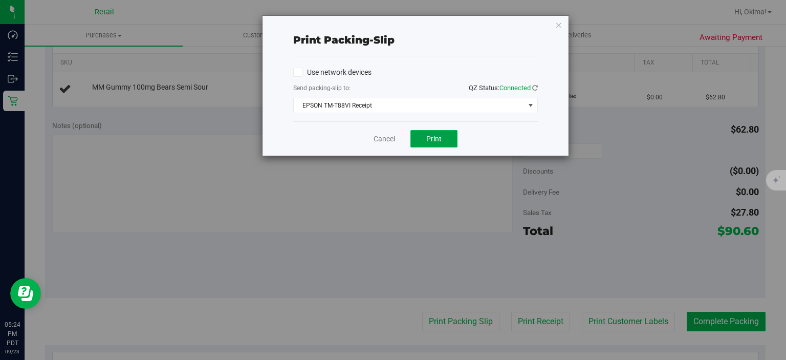
click at [440, 131] on button "Print" at bounding box center [434, 138] width 47 height 17
click at [381, 137] on link "Cancel" at bounding box center [384, 139] width 21 height 11
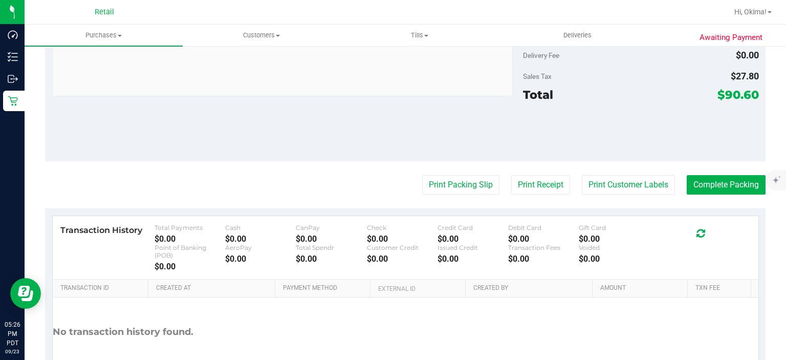
scroll to position [409, 0]
click at [718, 186] on button "Complete Packing" at bounding box center [726, 185] width 79 height 19
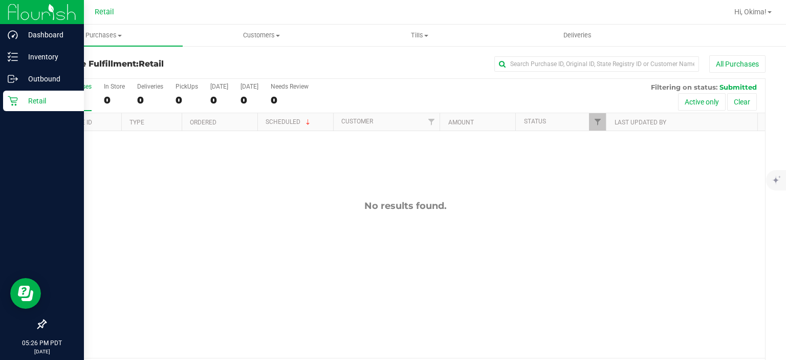
click at [21, 101] on p "Retail" at bounding box center [48, 101] width 61 height 12
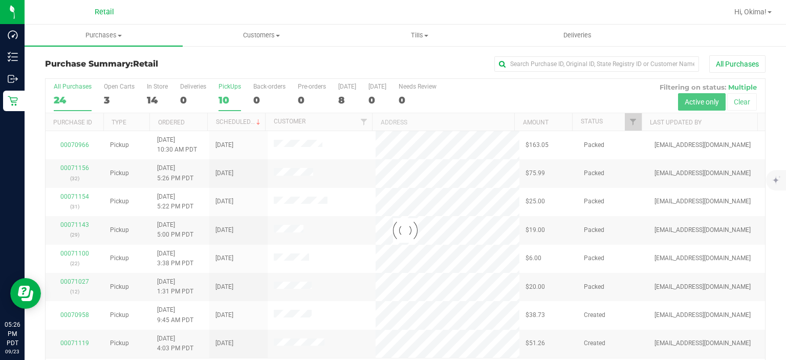
click at [227, 93] on label "PickUps 10" at bounding box center [230, 97] width 23 height 28
click at [0, 0] on input "PickUps 10" at bounding box center [0, 0] width 0 height 0
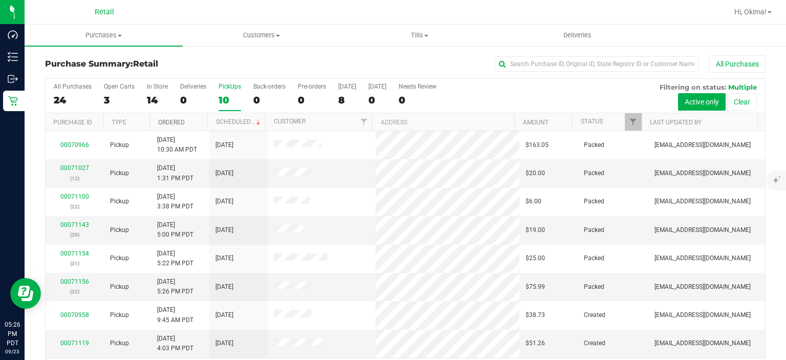
click at [172, 119] on link "Ordered" at bounding box center [171, 122] width 27 height 7
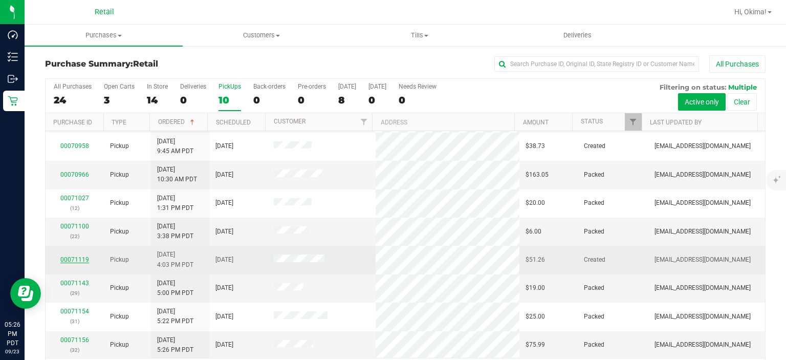
click at [74, 256] on link "00071119" at bounding box center [74, 259] width 29 height 7
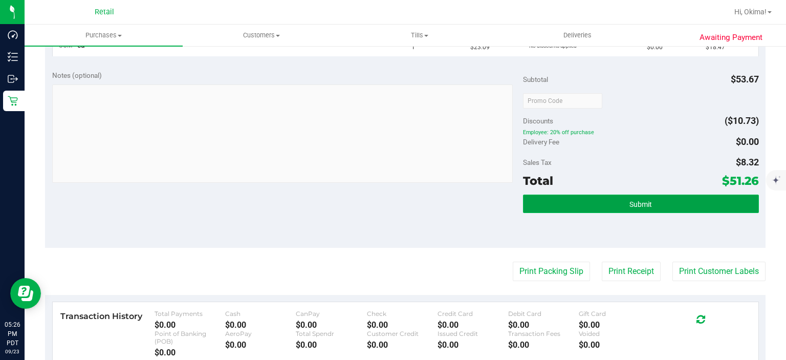
click at [665, 208] on button "Submit" at bounding box center [640, 204] width 235 height 18
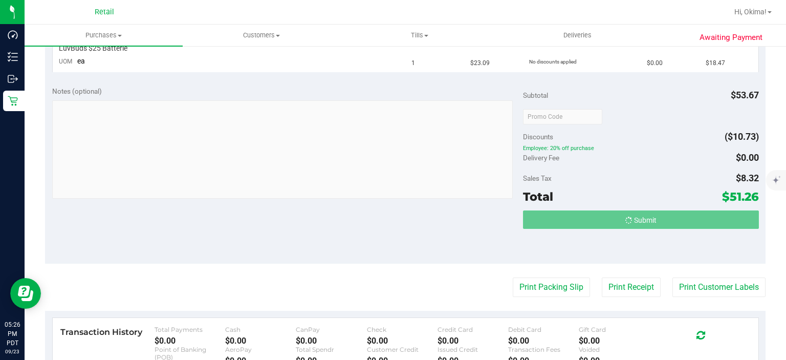
scroll to position [322, 0]
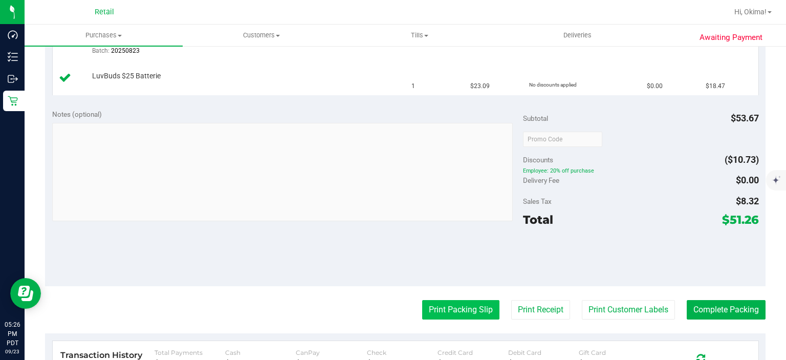
click at [459, 306] on button "Print Packing Slip" at bounding box center [460, 309] width 77 height 19
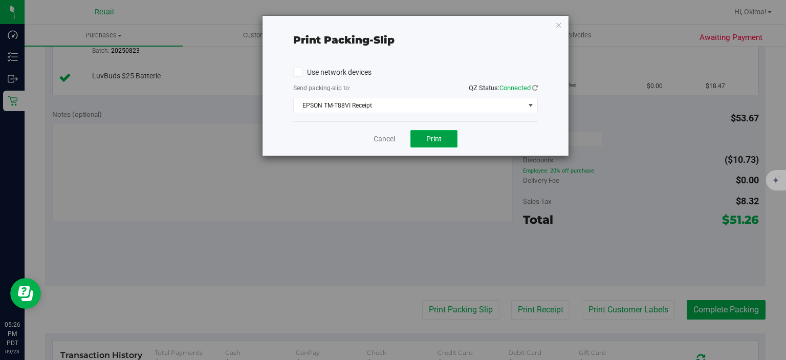
click at [440, 143] on button "Print" at bounding box center [434, 138] width 47 height 17
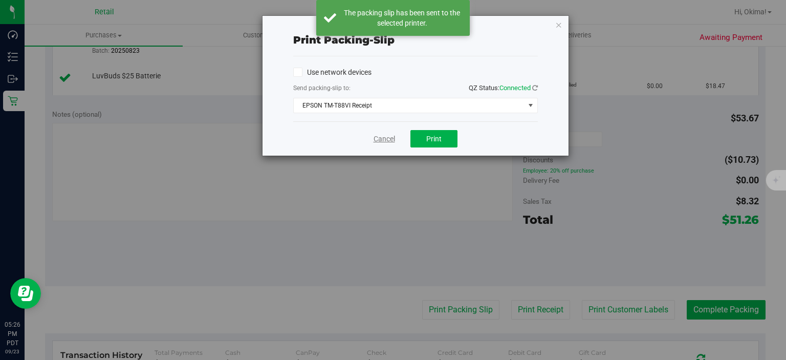
click at [389, 134] on link "Cancel" at bounding box center [384, 139] width 21 height 11
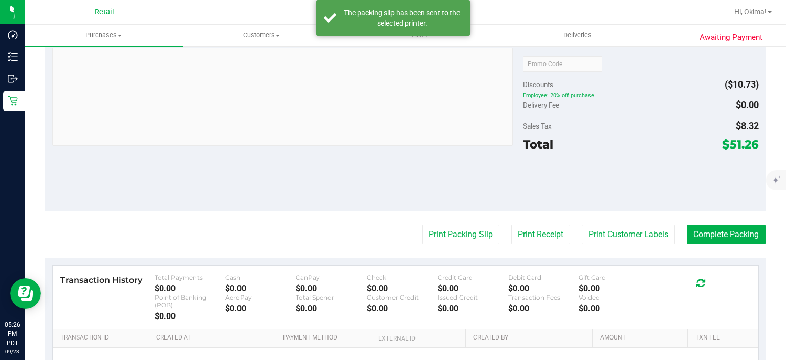
scroll to position [427, 0]
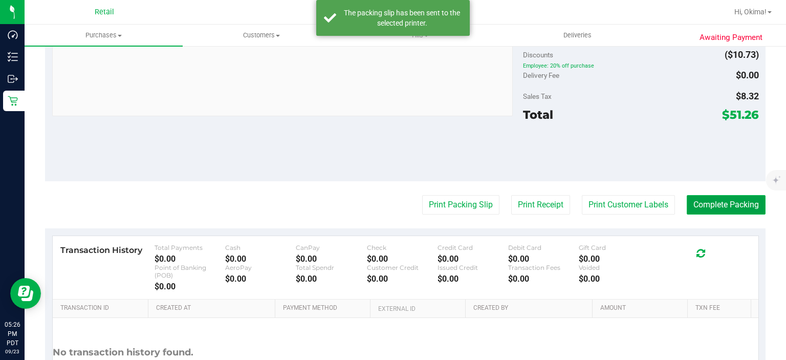
click at [712, 197] on button "Complete Packing" at bounding box center [726, 204] width 79 height 19
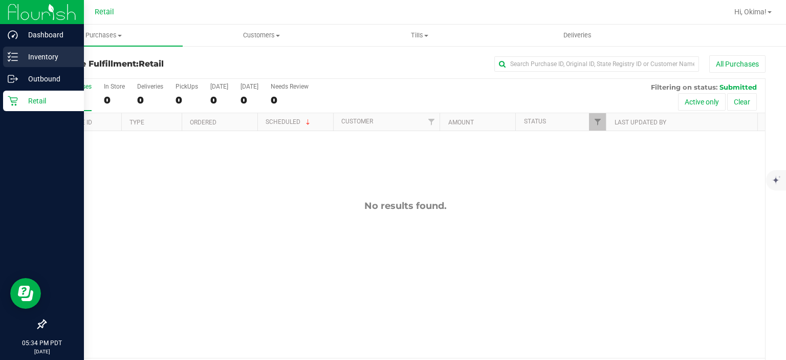
click at [14, 60] on line at bounding box center [15, 60] width 6 height 0
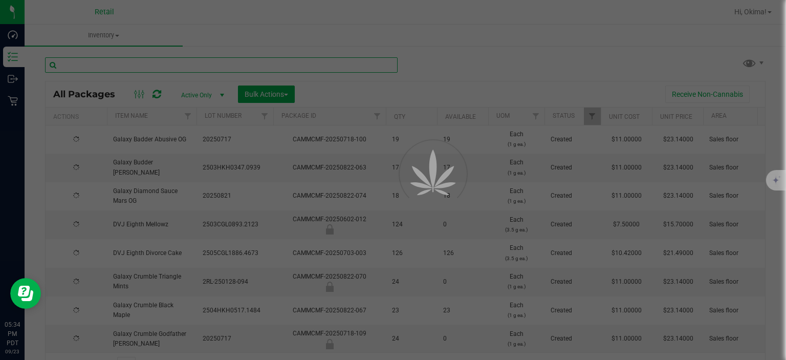
click at [158, 68] on input "text" at bounding box center [221, 64] width 353 height 15
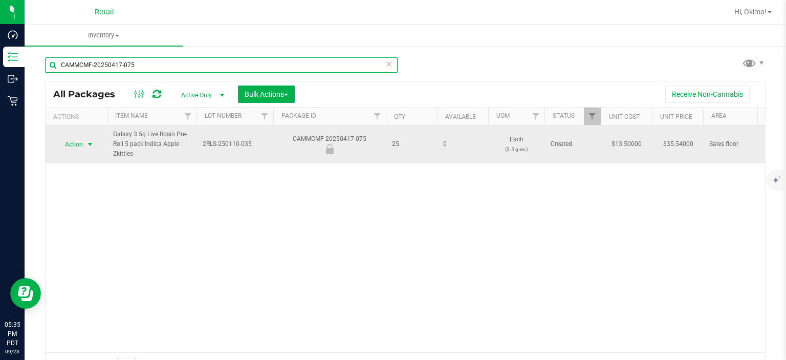
type input "CAMMCMF-20250417-075"
click at [90, 143] on span "select" at bounding box center [90, 144] width 8 height 8
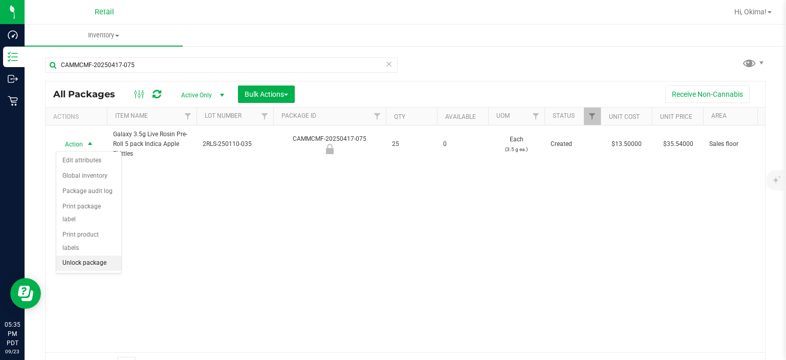
click at [99, 255] on li "Unlock package" at bounding box center [88, 262] width 65 height 15
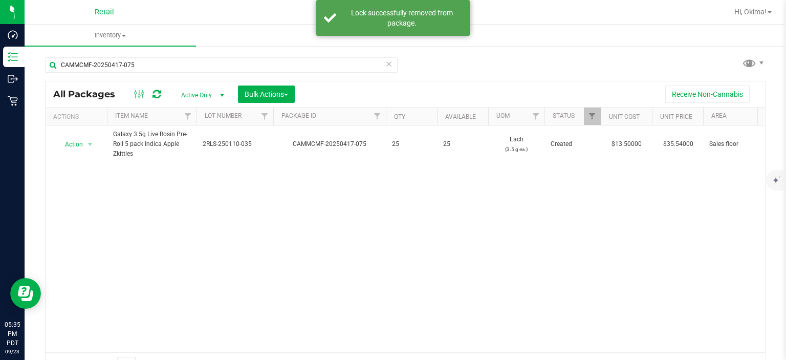
click at [385, 66] on icon at bounding box center [388, 63] width 7 height 12
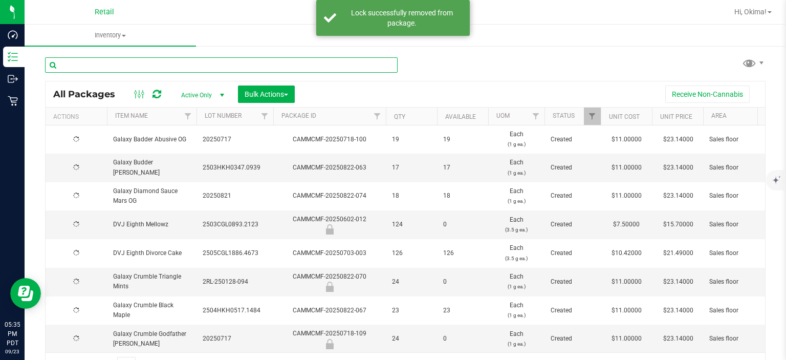
click at [90, 63] on input "text" at bounding box center [221, 64] width 353 height 15
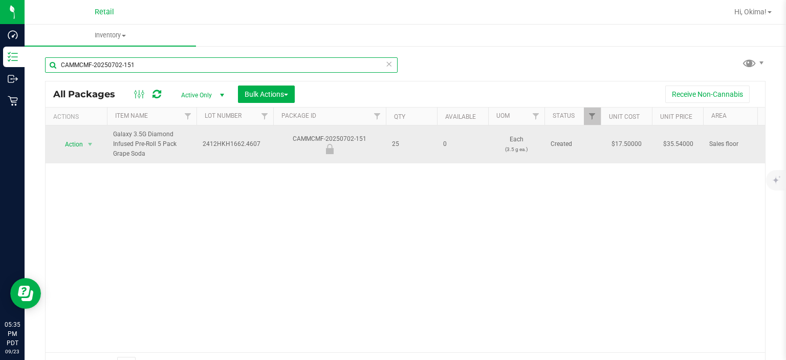
type input "CAMMCMF-20250702-151"
click at [75, 143] on span "Action" at bounding box center [70, 144] width 28 height 14
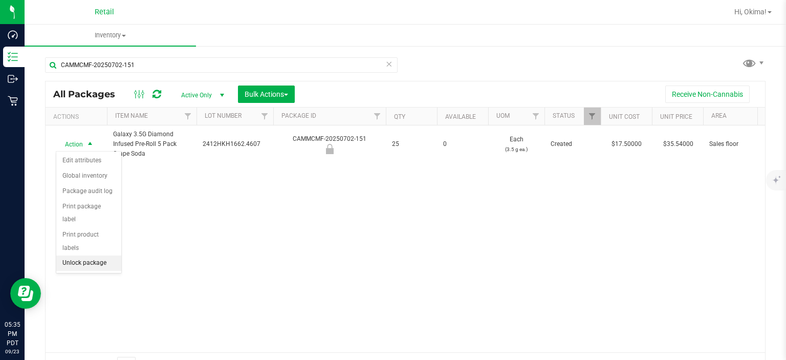
click at [94, 255] on li "Unlock package" at bounding box center [88, 262] width 65 height 15
